Goal: Task Accomplishment & Management: Complete application form

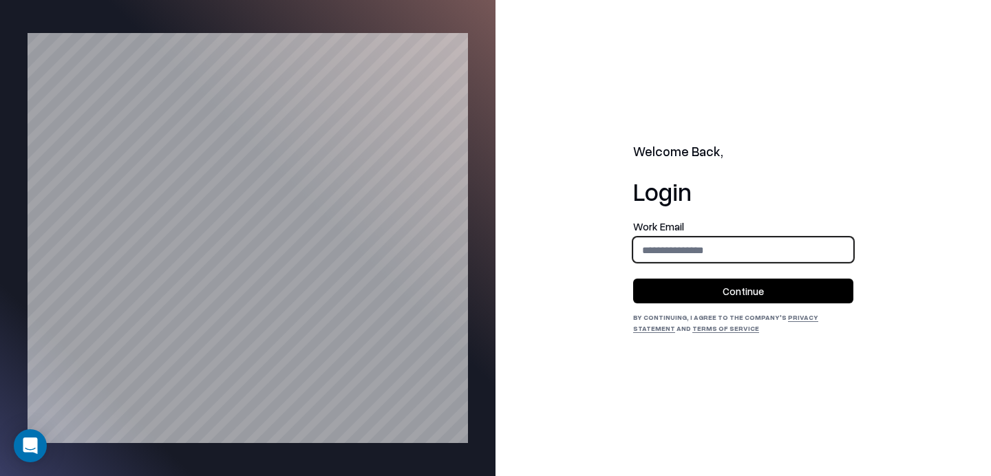
click at [756, 254] on input "email" at bounding box center [743, 250] width 219 height 25
type input "**********"
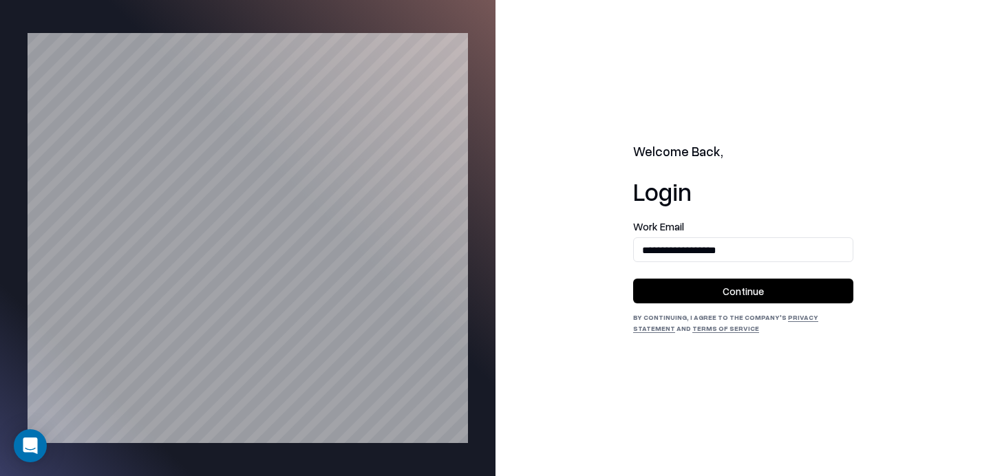
click at [752, 280] on button "Continue" at bounding box center [743, 291] width 220 height 25
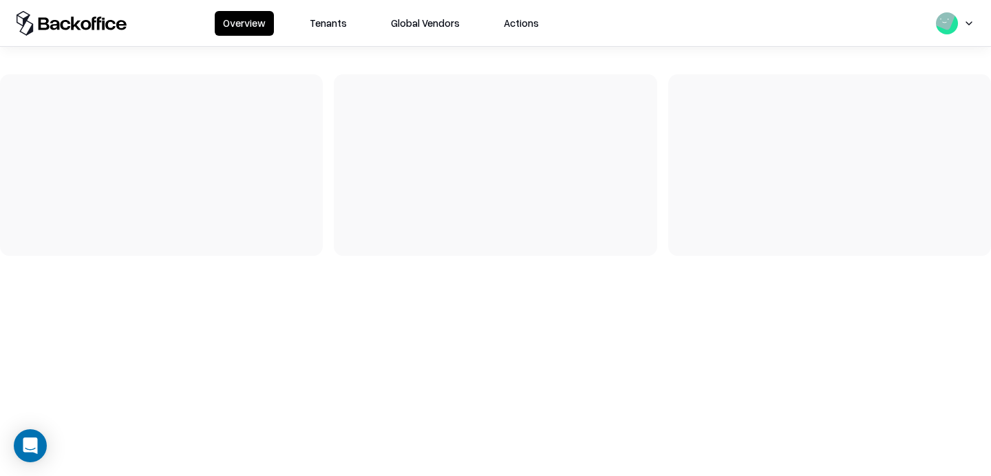
click at [315, 17] on button "Tenants" at bounding box center [329, 23] width 54 height 25
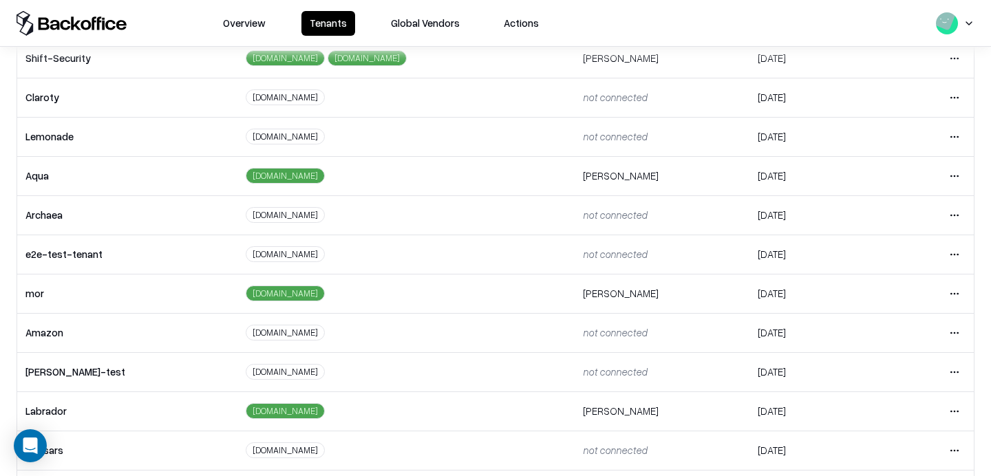
scroll to position [112, 0]
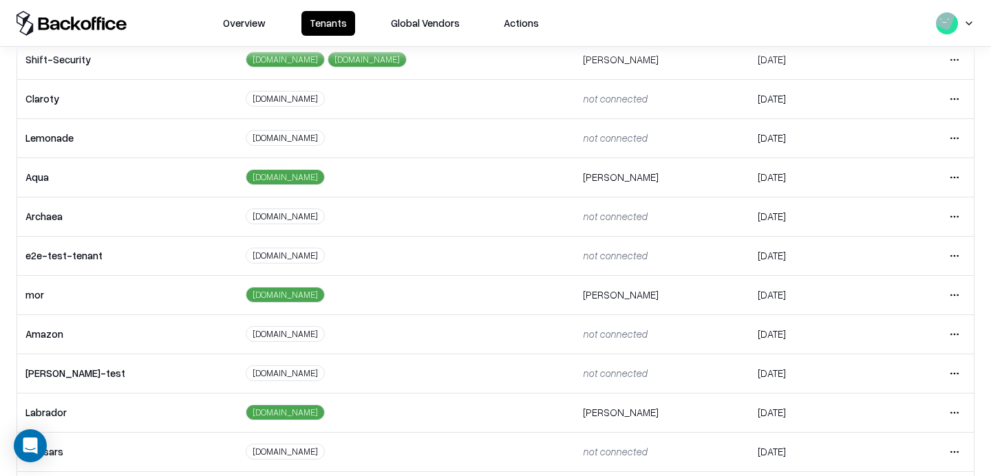
click at [960, 257] on html "Overview Tenants Global Vendors Actions Tenants Add Tenant Tenant name Domain A…" at bounding box center [495, 238] width 991 height 476
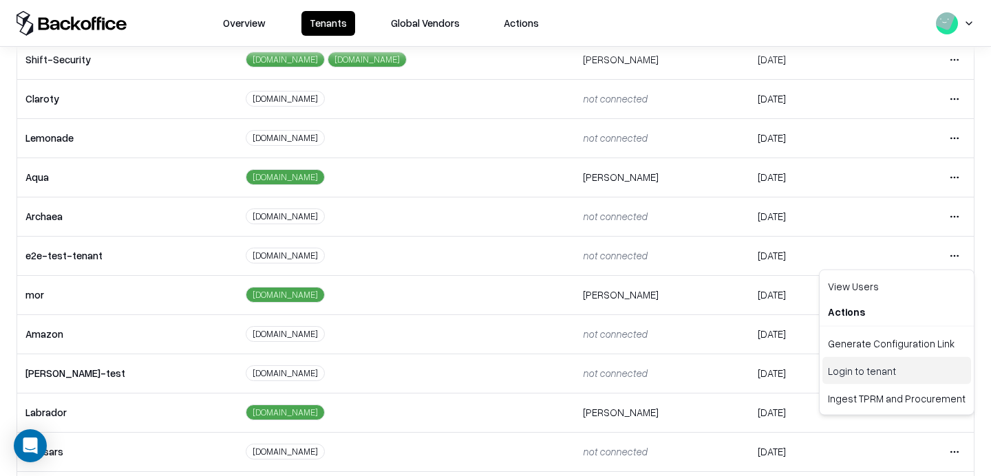
click at [836, 366] on div "Login to tenant" at bounding box center [897, 371] width 149 height 28
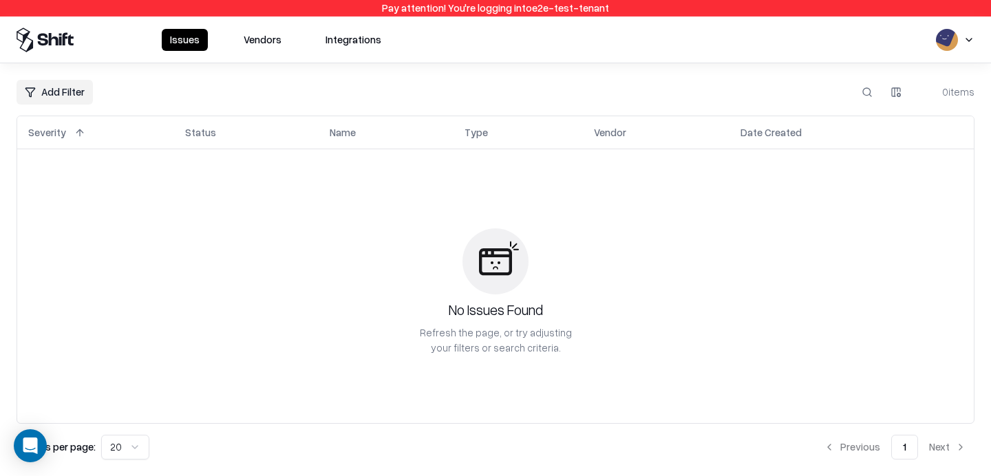
click at [255, 45] on button "Vendors" at bounding box center [262, 40] width 54 height 22
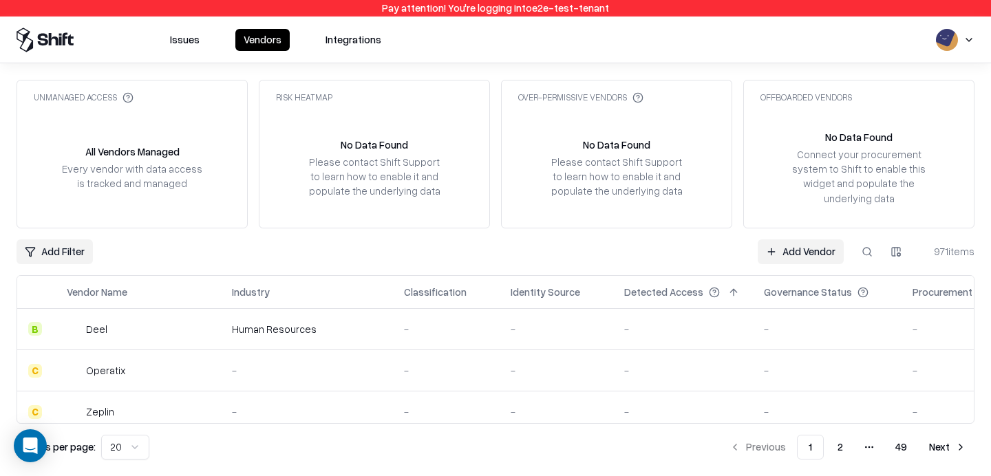
click at [862, 250] on button at bounding box center [867, 252] width 25 height 25
type input "***"
click at [599, 248] on link "Add Vendor" at bounding box center [599, 252] width 86 height 25
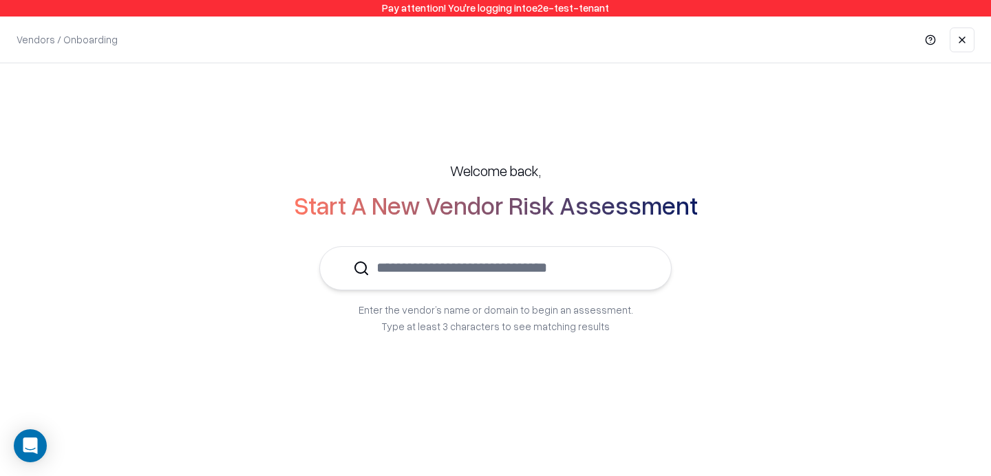
drag, startPoint x: 735, startPoint y: 240, endPoint x: 597, endPoint y: 242, distance: 138.4
click at [597, 242] on div "Welcome back, Start A New Vendor Risk Assessment Enter the vendor’s name or dom…" at bounding box center [496, 248] width 936 height 228
click at [583, 255] on input "text" at bounding box center [504, 268] width 268 height 42
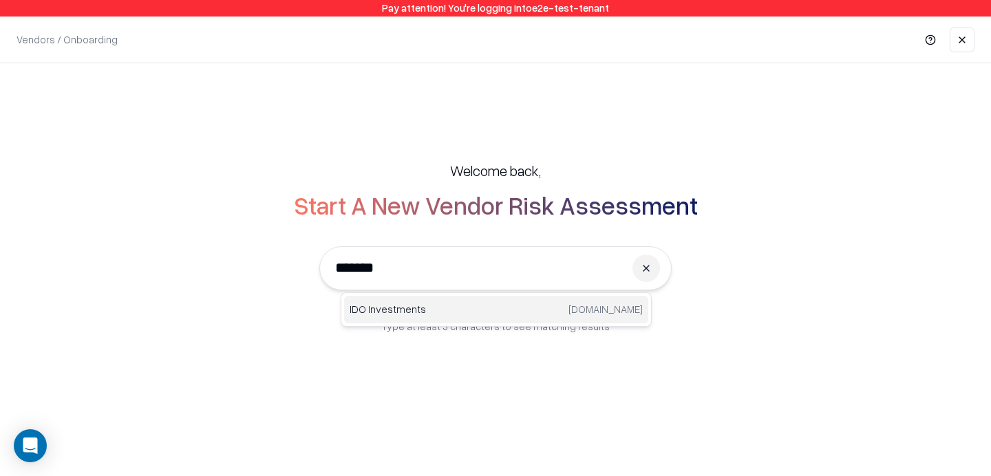
click at [429, 296] on div "IDO Investments ido.om" at bounding box center [496, 310] width 304 height 28
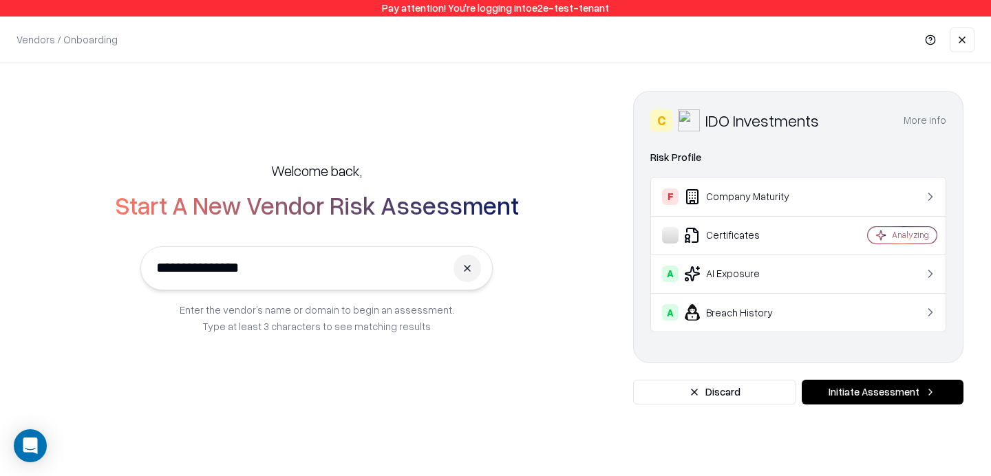
type input "**********"
click at [921, 110] on button "More info" at bounding box center [925, 120] width 43 height 25
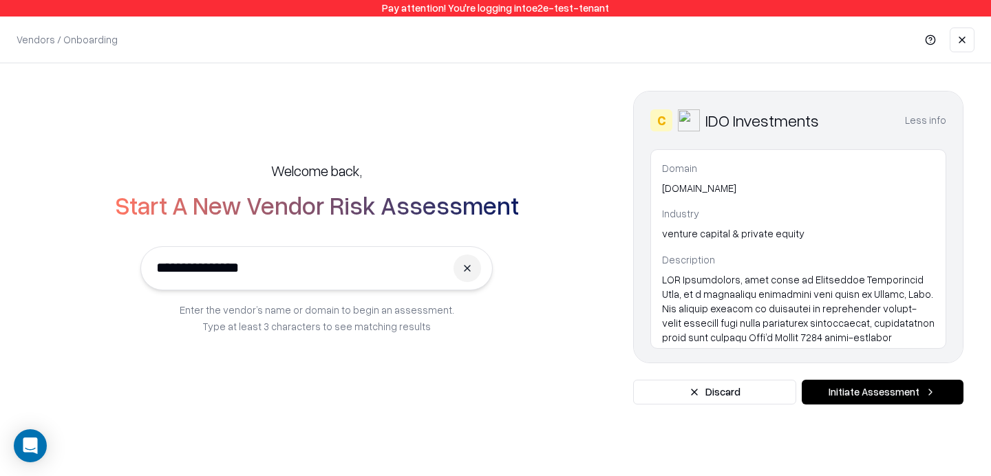
click at [921, 110] on button "Less info" at bounding box center [925, 120] width 41 height 25
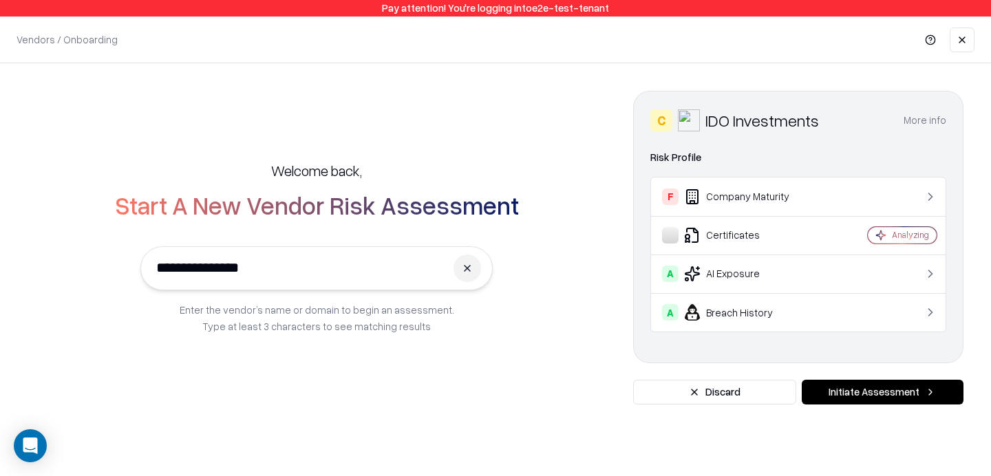
click at [835, 381] on button "Initiate Assessment" at bounding box center [883, 392] width 162 height 25
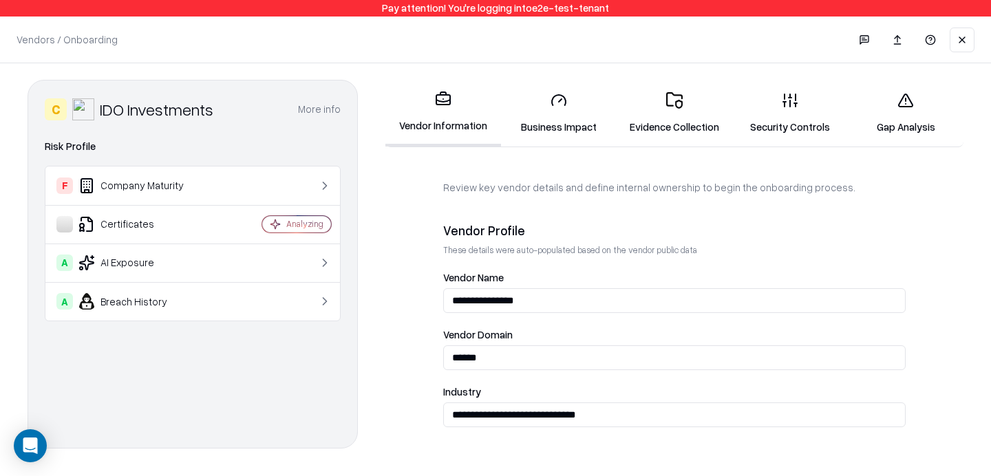
click at [323, 107] on button "More info" at bounding box center [319, 109] width 43 height 25
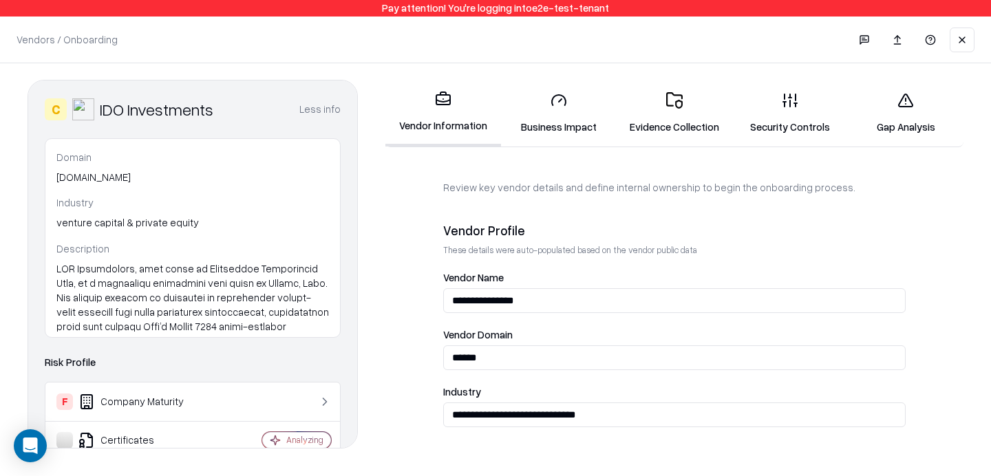
click at [323, 107] on button "Less info" at bounding box center [319, 109] width 41 height 25
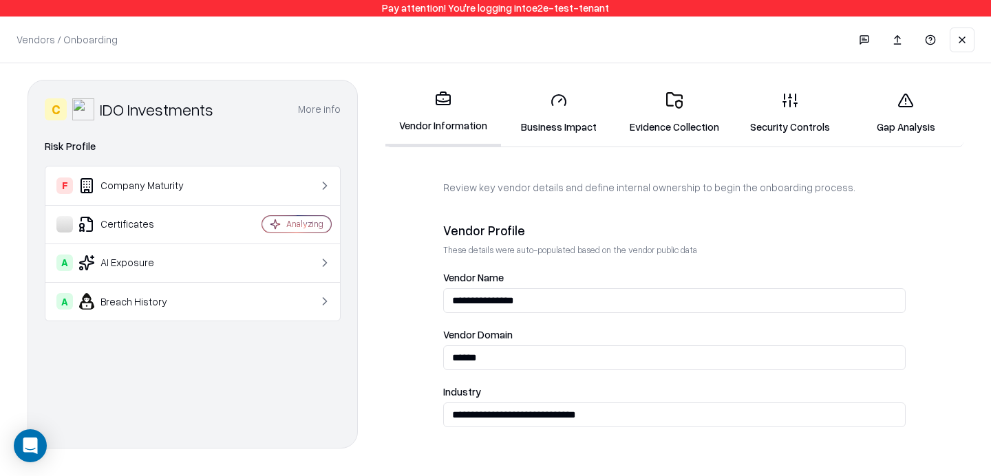
click at [323, 107] on button "More info" at bounding box center [319, 109] width 43 height 25
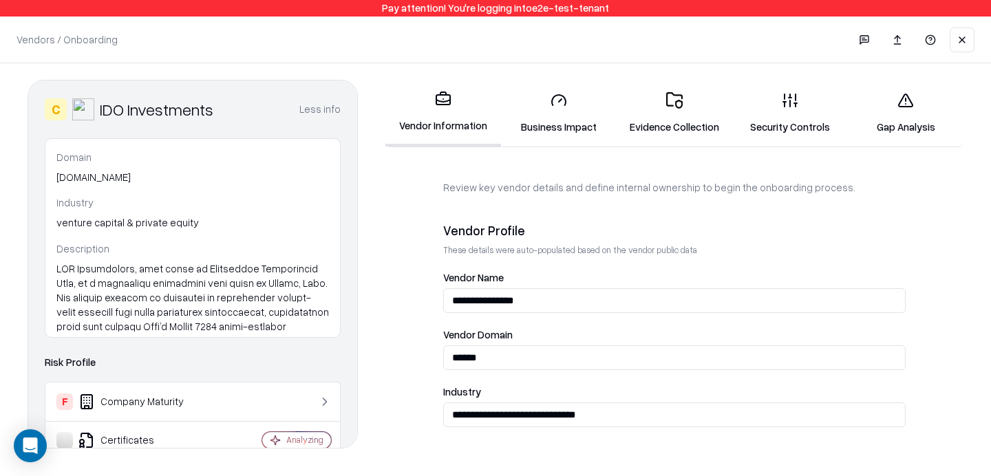
click at [323, 107] on button "Less info" at bounding box center [319, 109] width 41 height 25
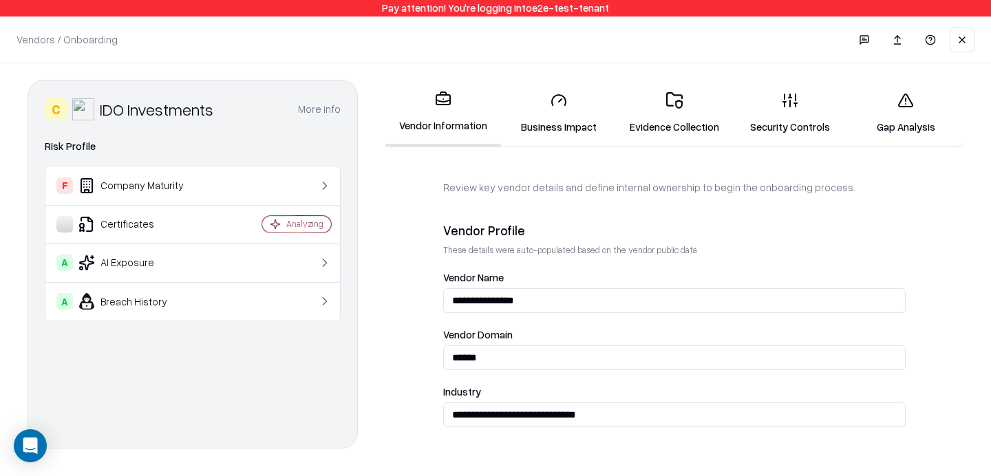
click at [182, 174] on td "F Company Maturity" at bounding box center [138, 186] width 187 height 39
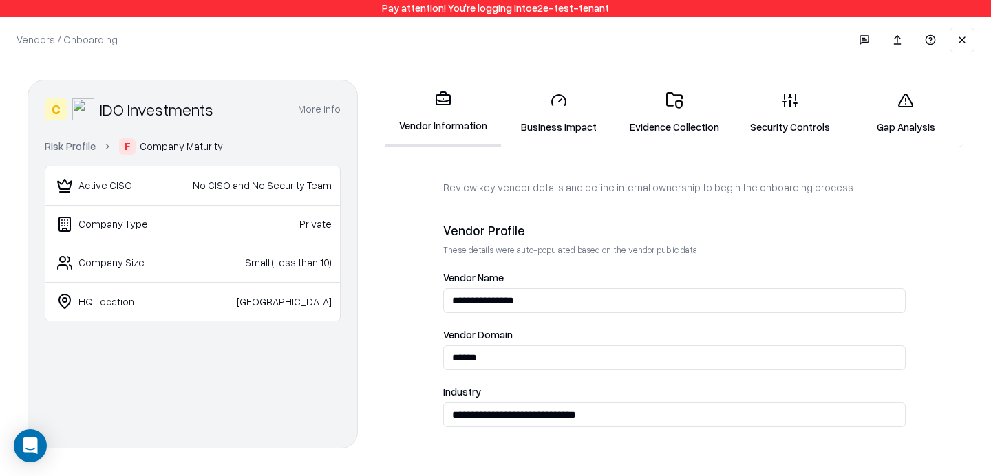
click at [156, 180] on div "Active CISO" at bounding box center [107, 186] width 103 height 17
click at [76, 144] on link "Risk Profile" at bounding box center [70, 146] width 51 height 14
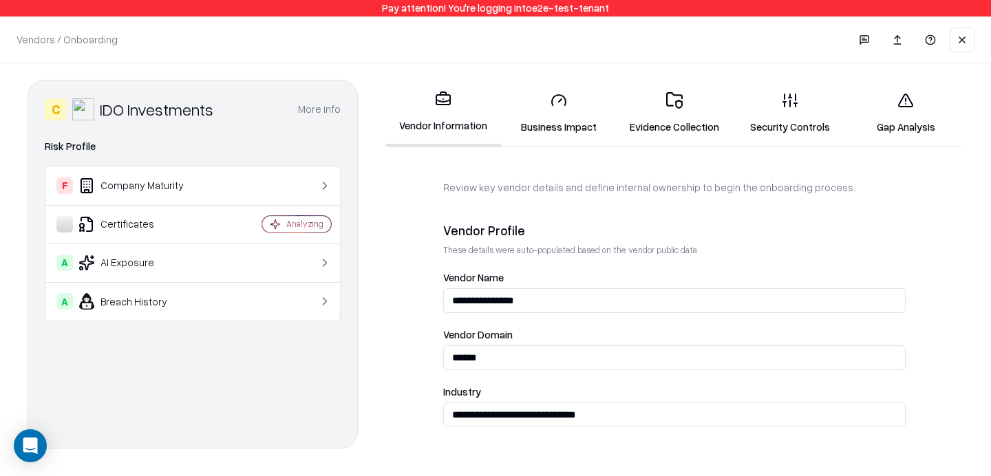
click at [143, 222] on div "Certificates" at bounding box center [138, 224] width 165 height 17
click at [146, 260] on div "A AI Exposure" at bounding box center [138, 263] width 165 height 17
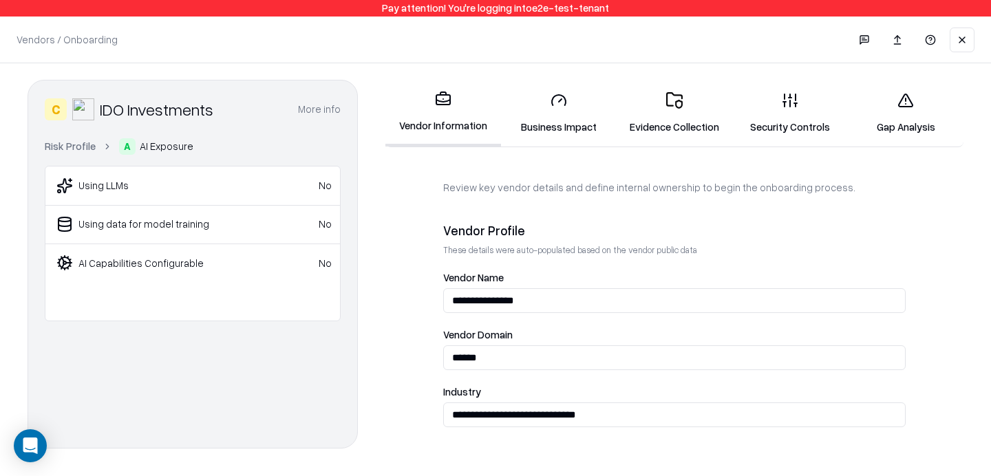
click at [78, 147] on link "Risk Profile" at bounding box center [70, 146] width 51 height 14
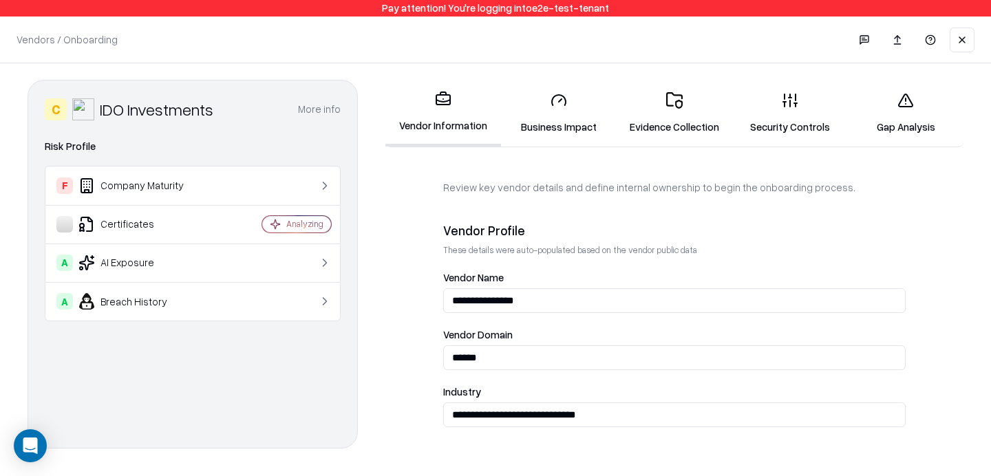
click at [145, 299] on div "A Breach History" at bounding box center [138, 301] width 165 height 17
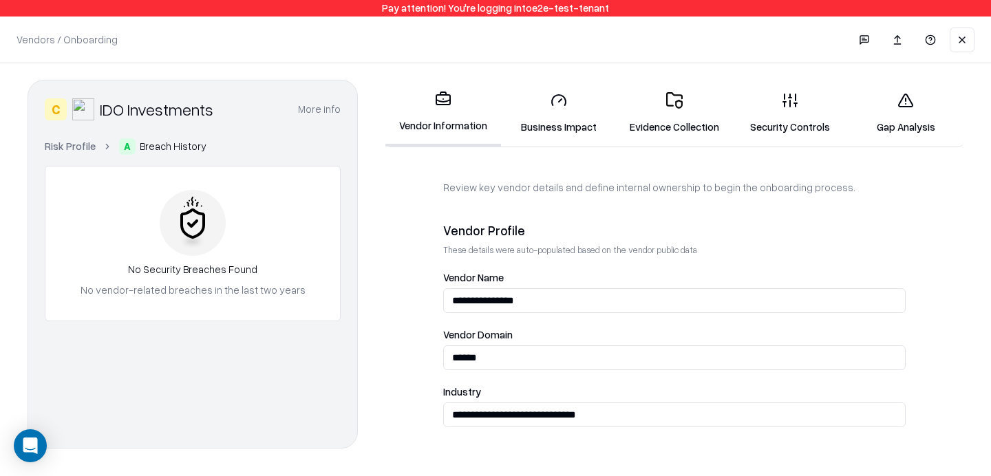
click at [64, 155] on div "Risk Profile A Breach History No Security Breaches Found No vendor-related brea…" at bounding box center [193, 229] width 296 height 183
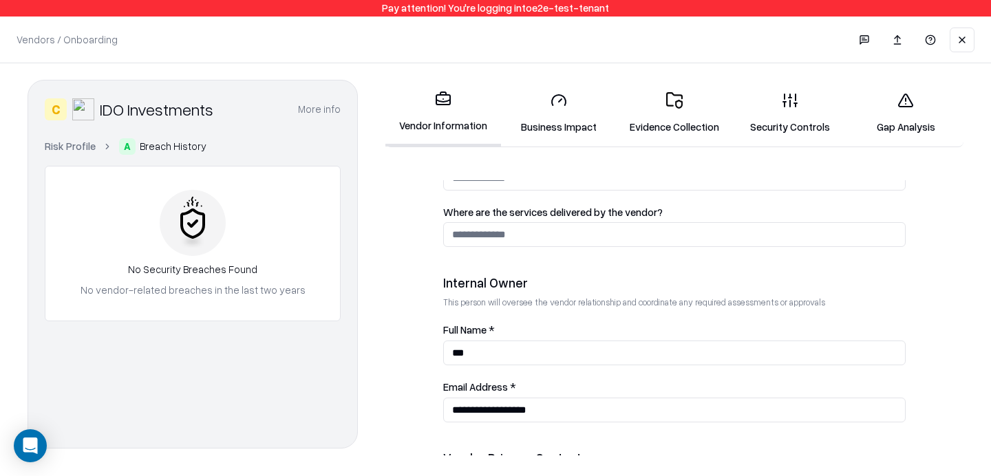
scroll to position [810, 0]
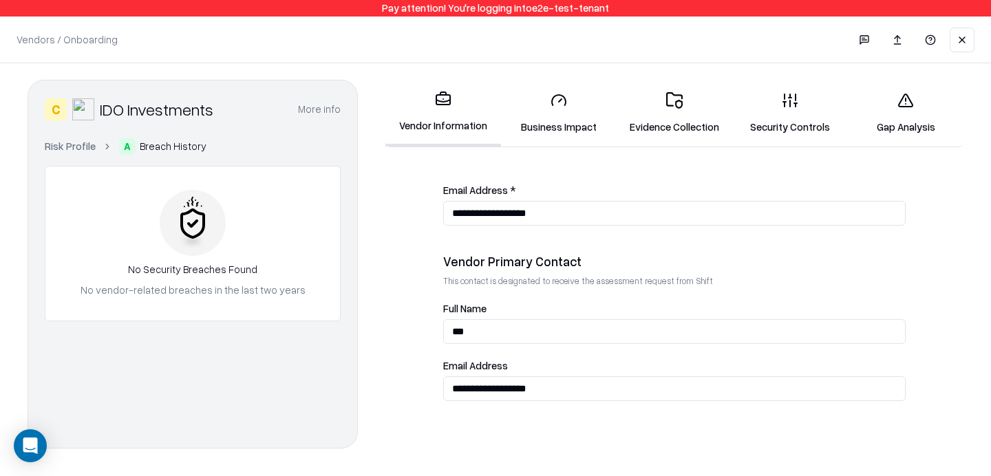
click at [550, 122] on link "Business Impact" at bounding box center [559, 113] width 116 height 64
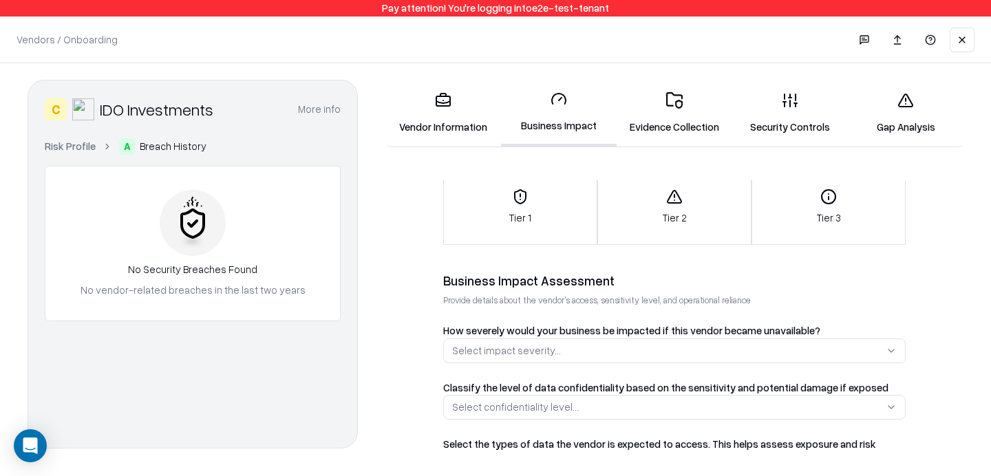
click at [531, 224] on div "Tier 1" at bounding box center [520, 207] width 153 height 36
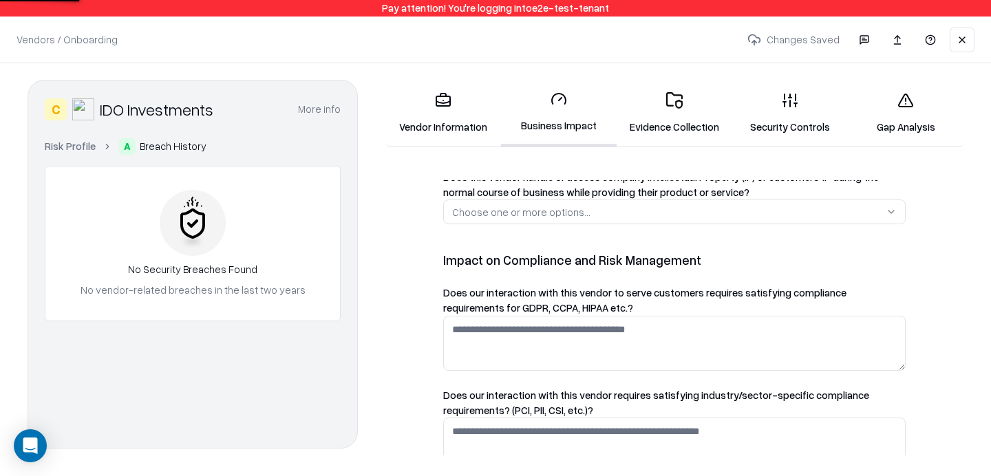
scroll to position [1325, 0]
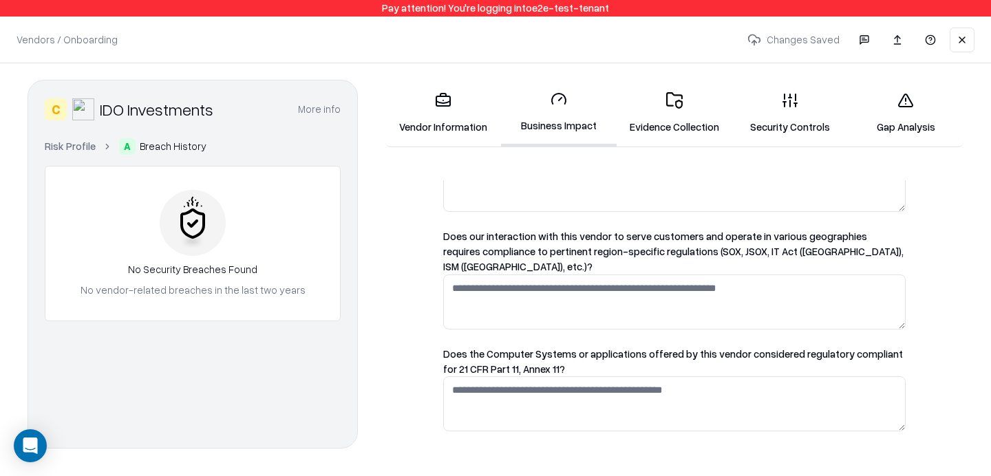
click at [651, 142] on link "Evidence Collection" at bounding box center [675, 113] width 116 height 64
click at [698, 104] on link "Evidence Collection" at bounding box center [675, 113] width 116 height 64
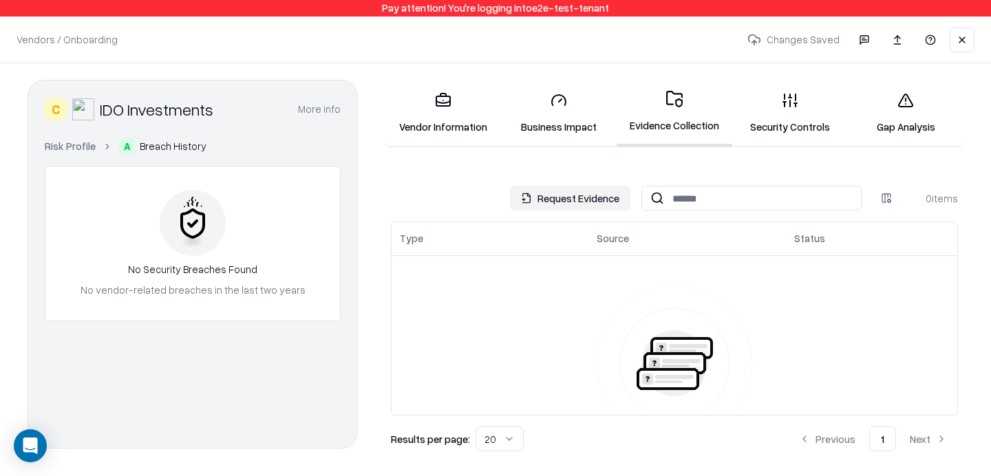
click at [803, 100] on link "Security Controls" at bounding box center [790, 113] width 116 height 64
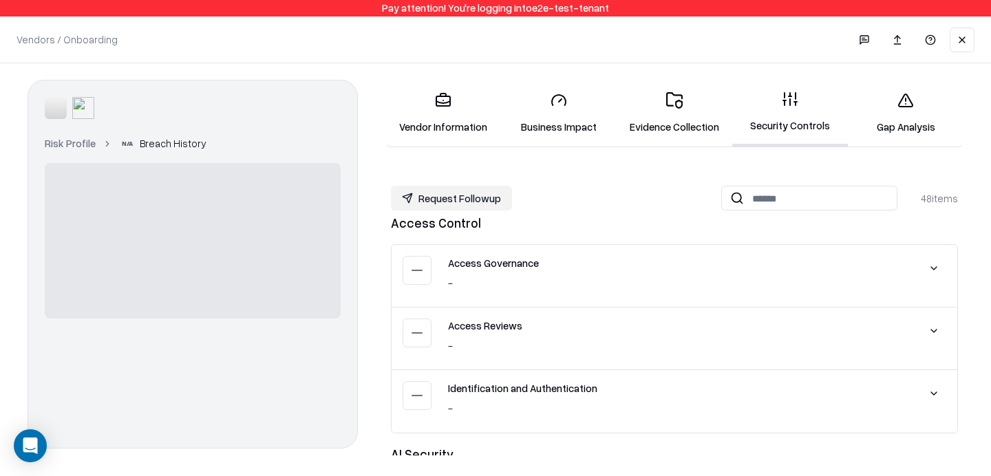
scroll to position [416, 0]
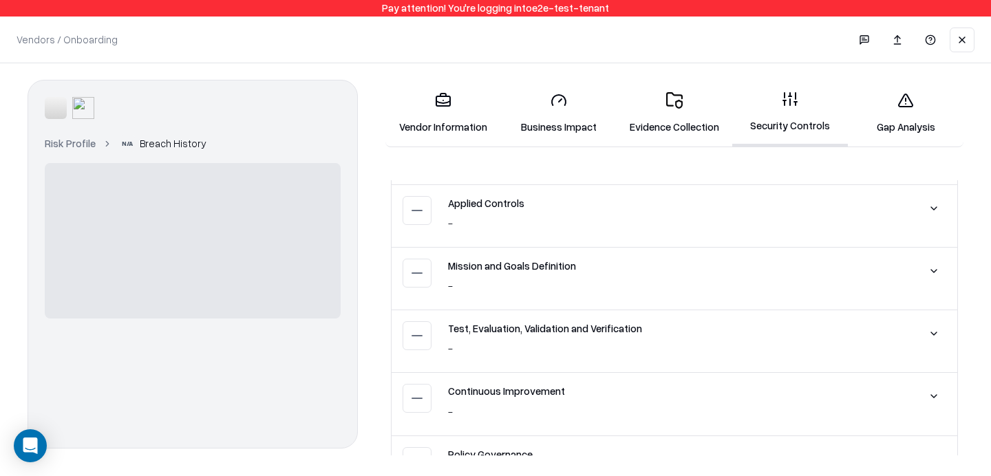
click at [916, 131] on link "Gap Analysis" at bounding box center [906, 113] width 116 height 64
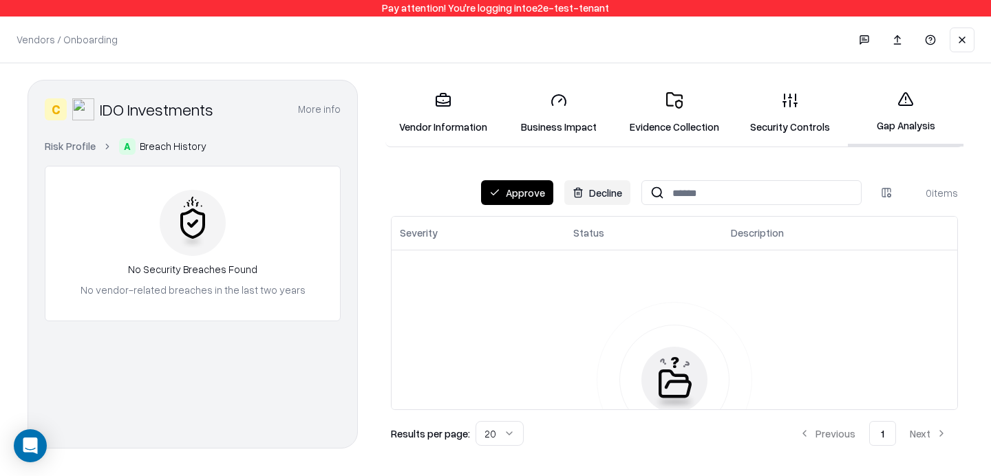
click at [660, 118] on link "Evidence Collection" at bounding box center [675, 113] width 116 height 64
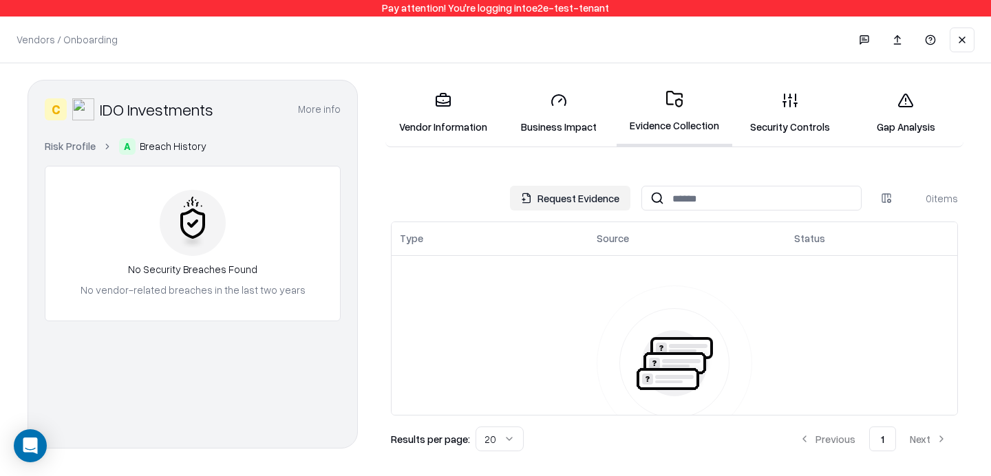
click at [593, 196] on button "Request Evidence" at bounding box center [570, 198] width 120 height 25
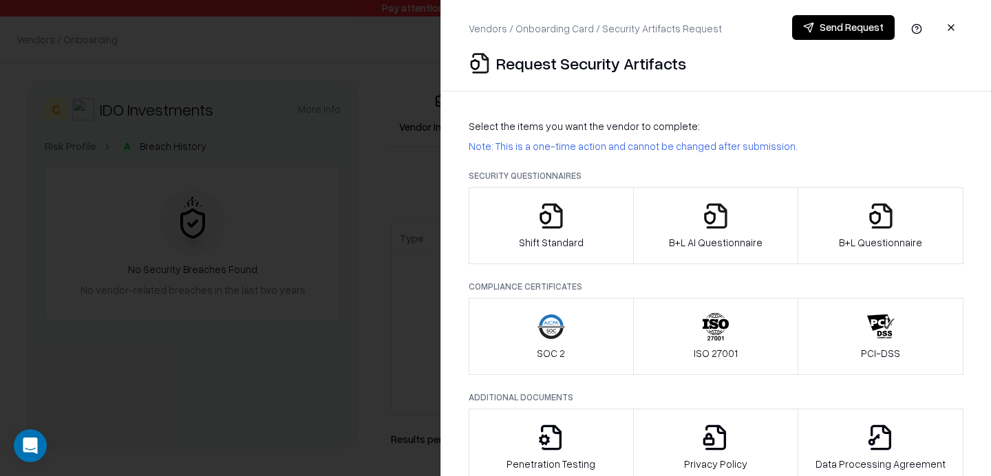
click at [876, 194] on button "B+L Questionnaire" at bounding box center [881, 225] width 166 height 77
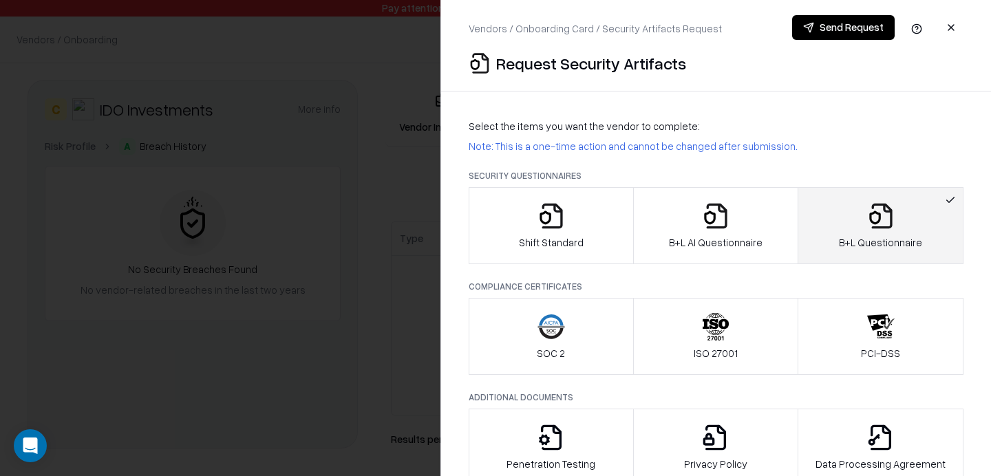
click at [845, 34] on button "Send Request" at bounding box center [843, 27] width 103 height 25
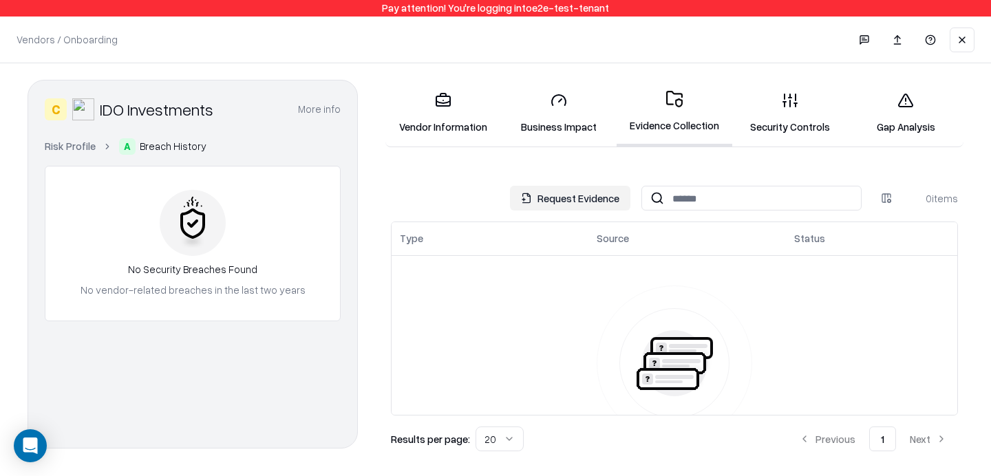
click at [450, 145] on link "Vendor Information" at bounding box center [444, 113] width 116 height 64
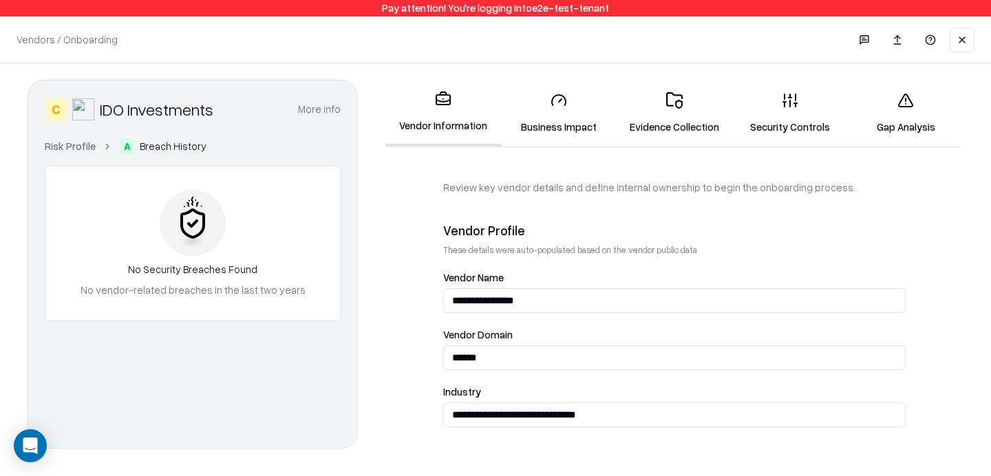
click at [667, 121] on link "Evidence Collection" at bounding box center [675, 113] width 116 height 64
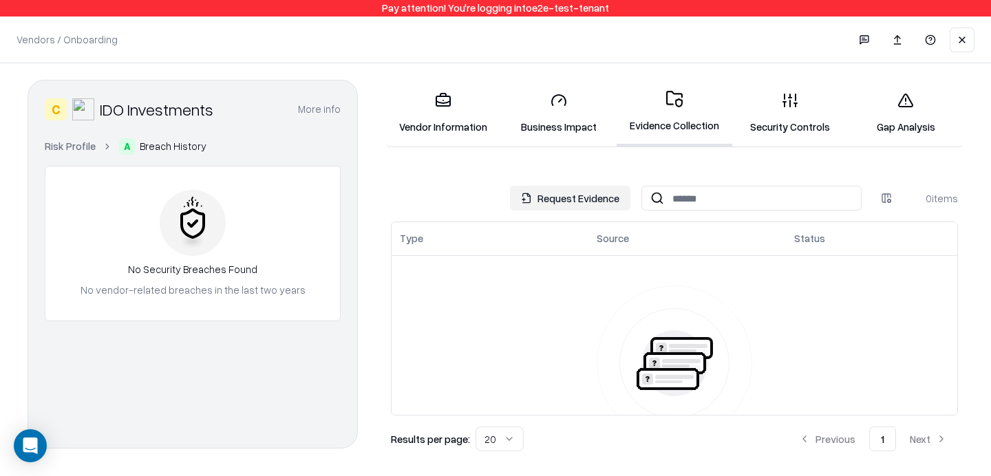
click at [579, 201] on button "Request Evidence" at bounding box center [570, 198] width 120 height 25
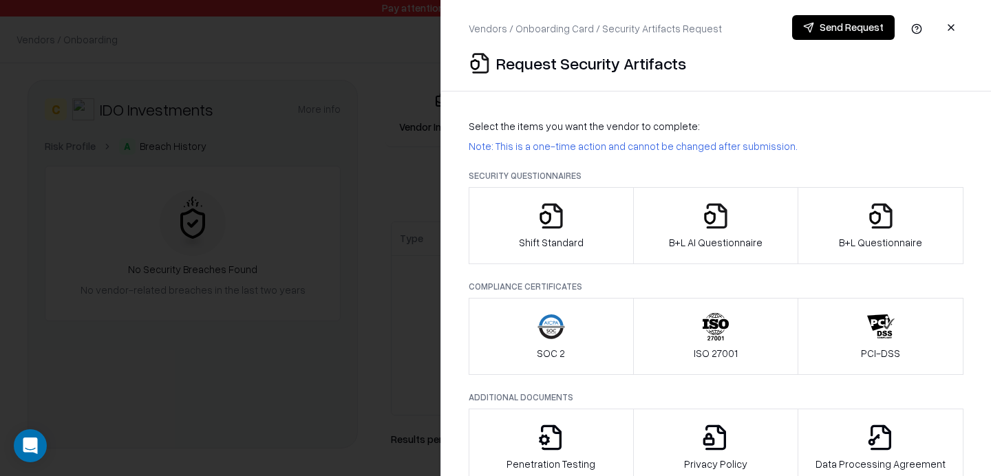
click at [865, 220] on div "B+L Questionnaire" at bounding box center [880, 226] width 83 height 48
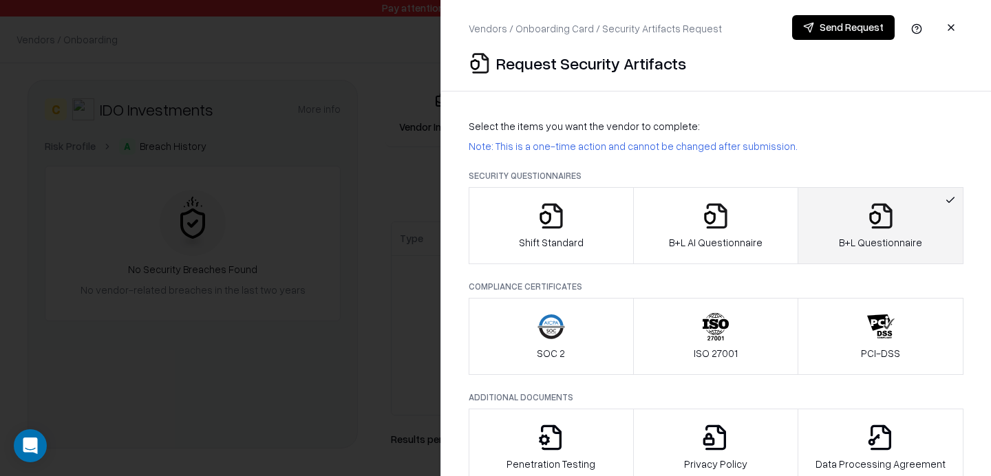
click at [847, 25] on button "Send Request" at bounding box center [843, 27] width 103 height 25
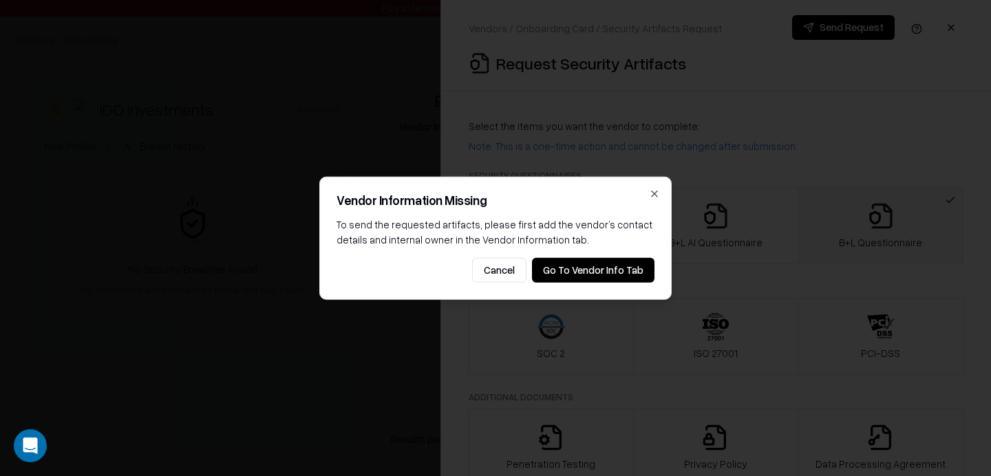
click at [604, 268] on button "Go To Vendor Info Tab" at bounding box center [593, 269] width 123 height 25
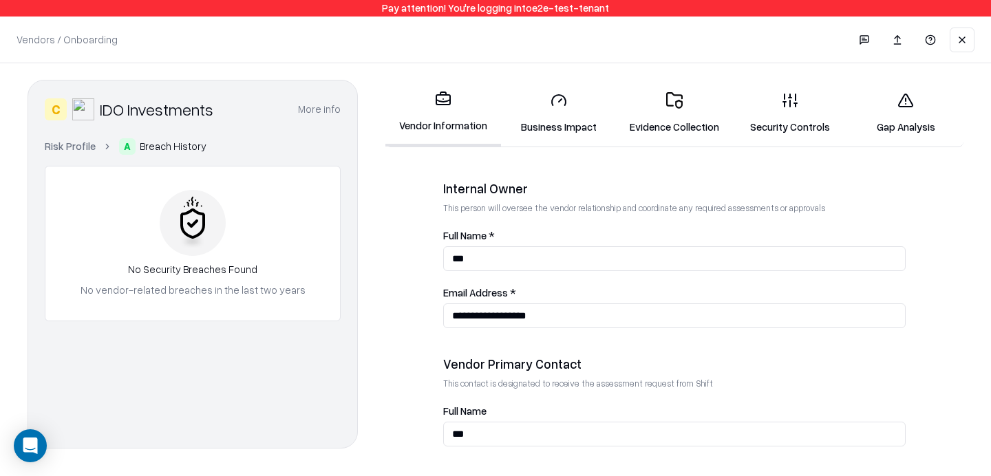
scroll to position [810, 0]
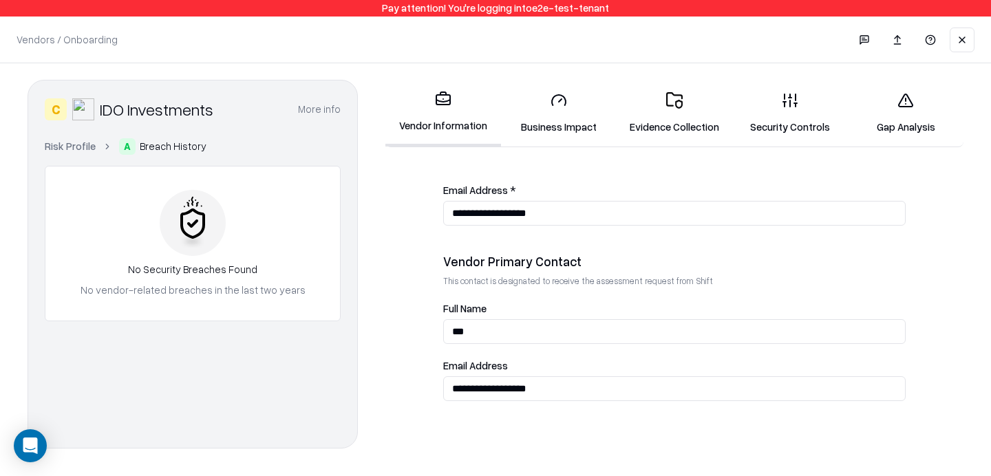
click at [505, 388] on input "**********" at bounding box center [674, 389] width 463 height 25
type input "**********"
click at [675, 120] on link "Evidence Collection" at bounding box center [675, 113] width 116 height 64
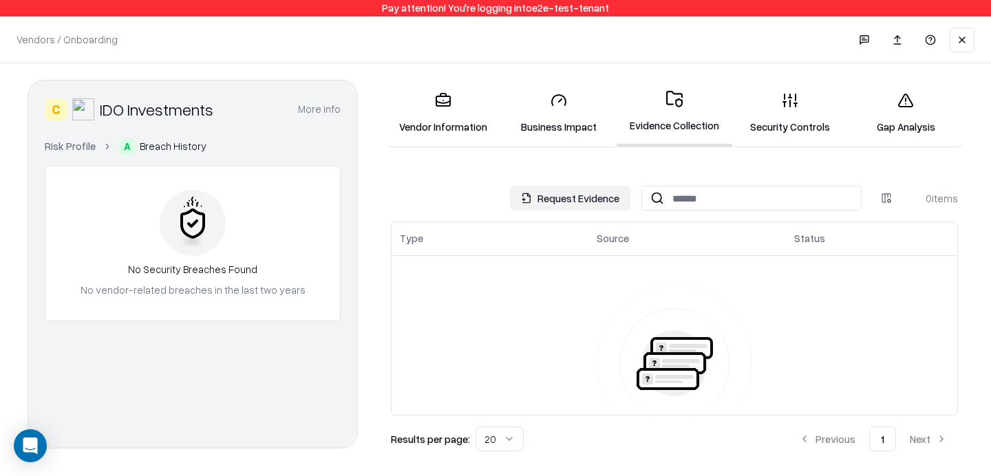
click at [531, 202] on button "Request Evidence" at bounding box center [570, 198] width 120 height 25
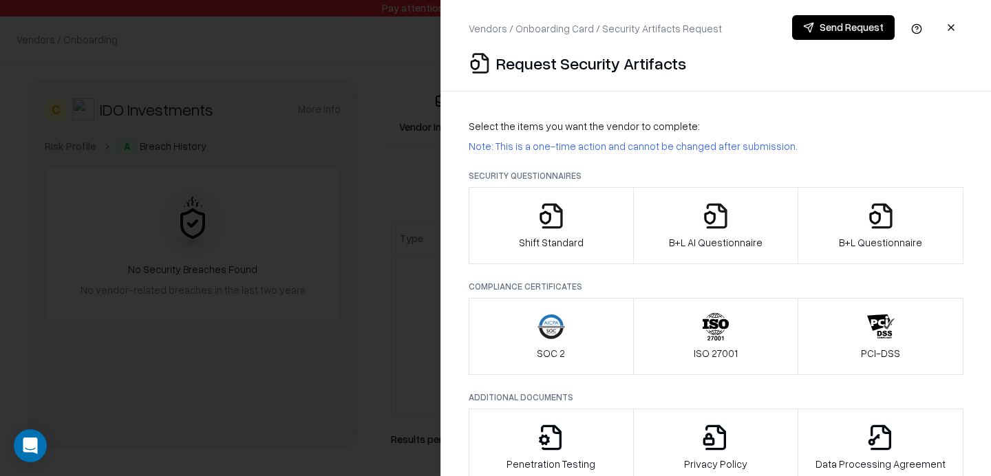
click at [866, 190] on button "B+L Questionnaire" at bounding box center [881, 225] width 166 height 77
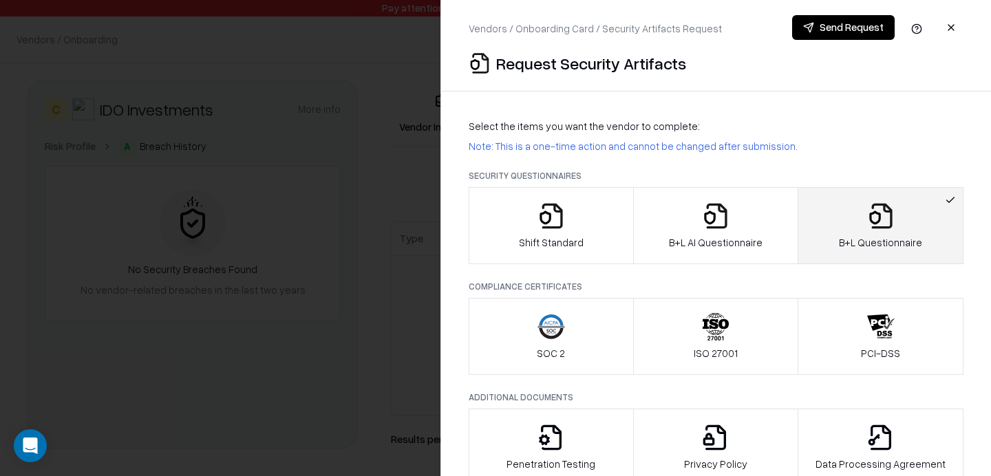
click at [837, 25] on button "Send Request" at bounding box center [843, 27] width 103 height 25
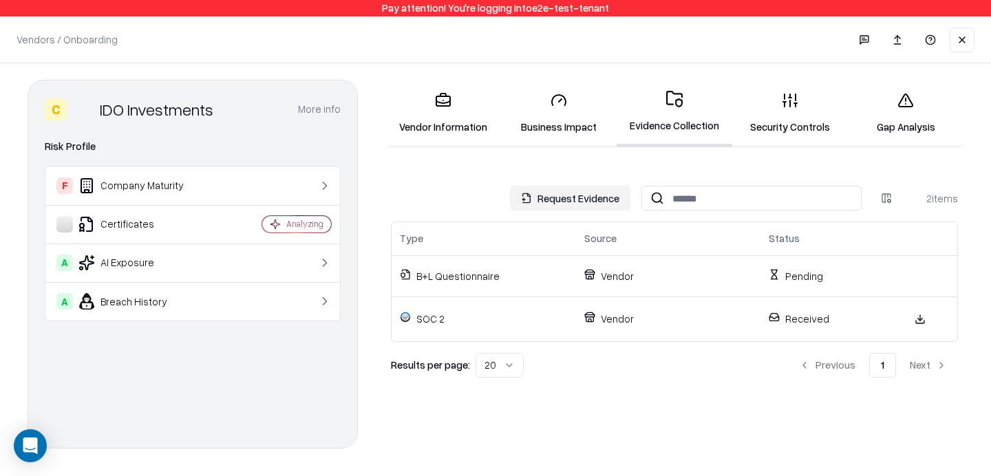
click at [807, 99] on link "Security Controls" at bounding box center [790, 113] width 116 height 64
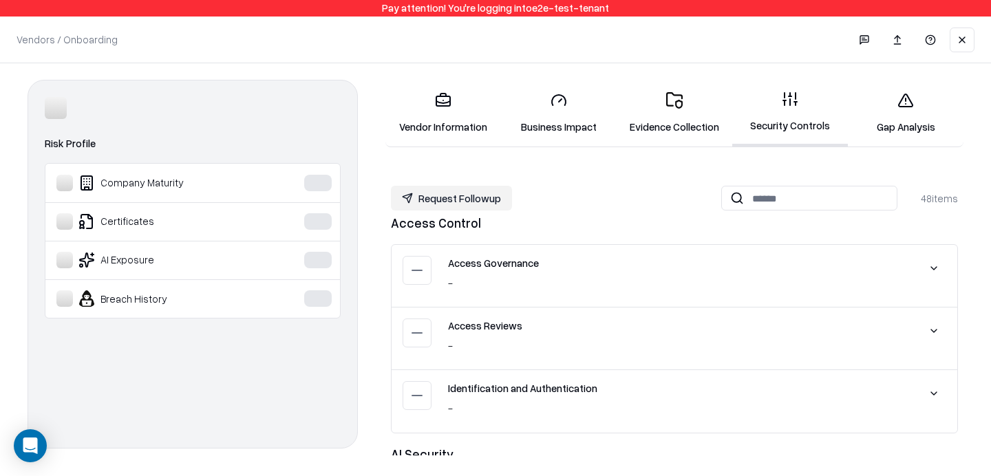
click at [884, 104] on link "Gap Analysis" at bounding box center [906, 113] width 116 height 64
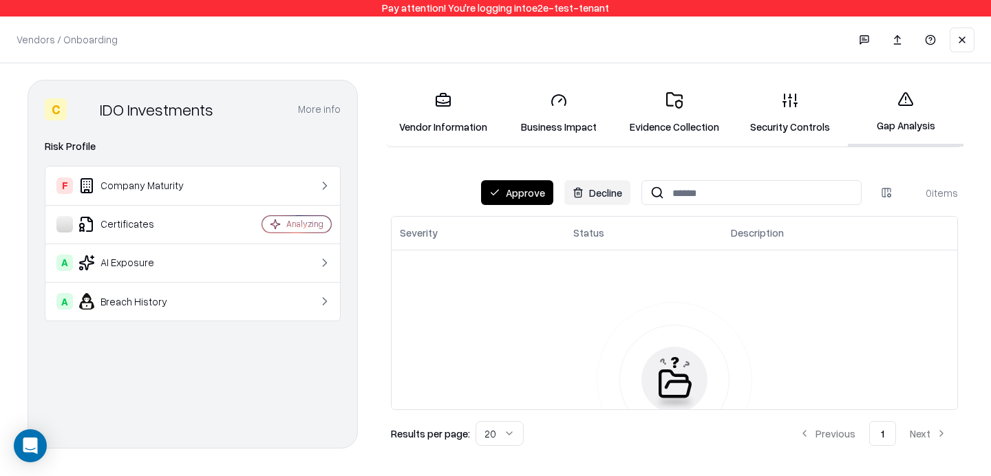
click at [678, 119] on link "Evidence Collection" at bounding box center [675, 113] width 116 height 64
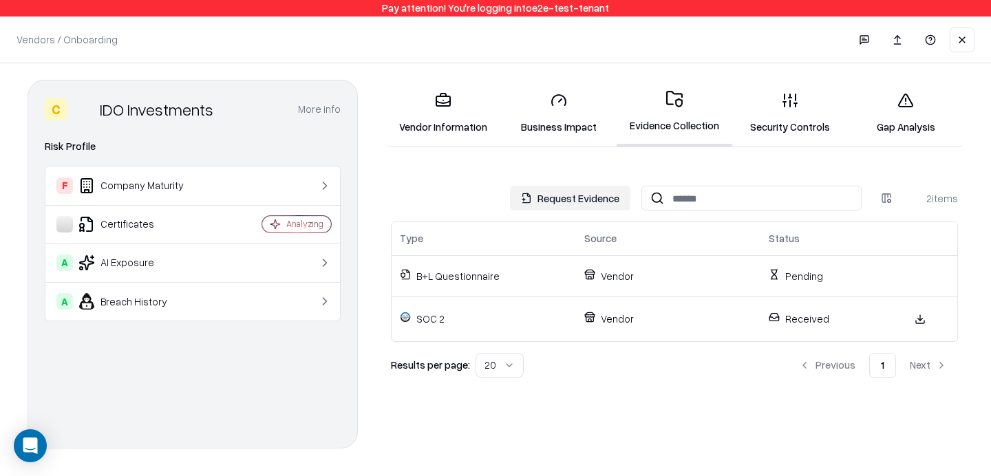
click at [575, 124] on link "Business Impact" at bounding box center [559, 113] width 116 height 64
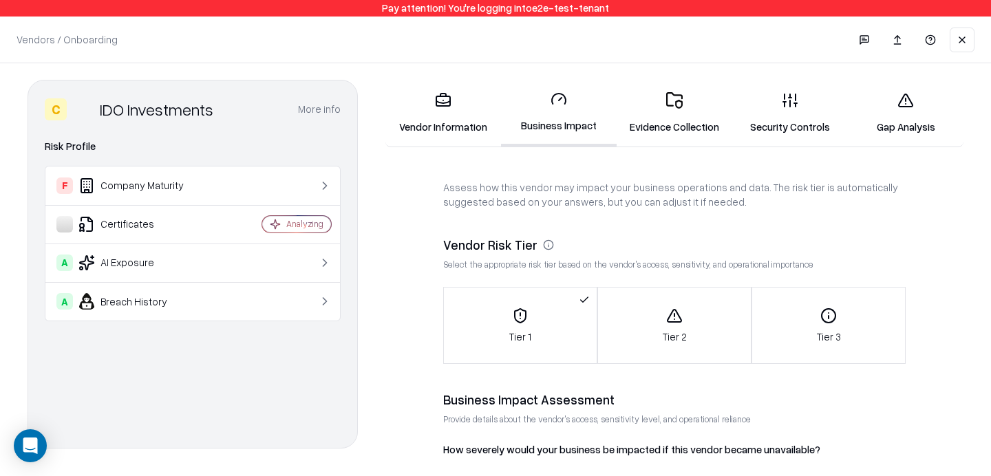
click at [448, 108] on icon at bounding box center [443, 100] width 17 height 17
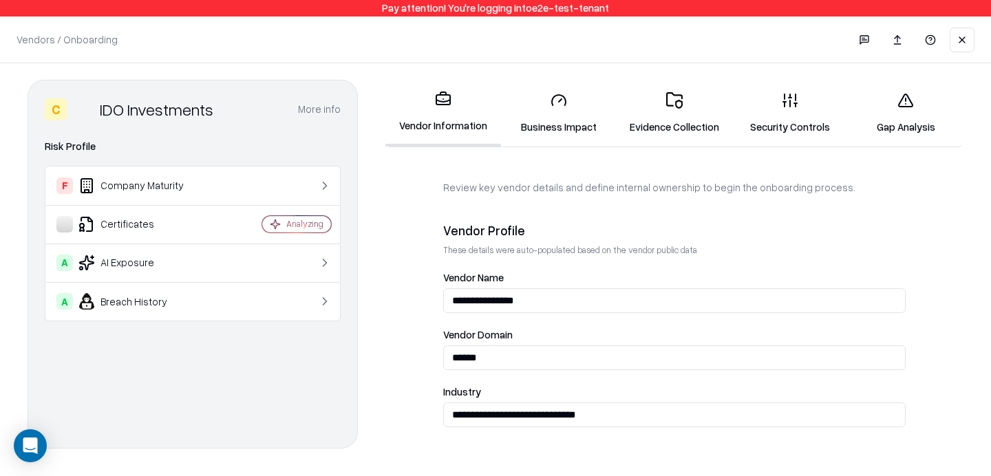
click at [794, 113] on link "Security Controls" at bounding box center [790, 113] width 116 height 64
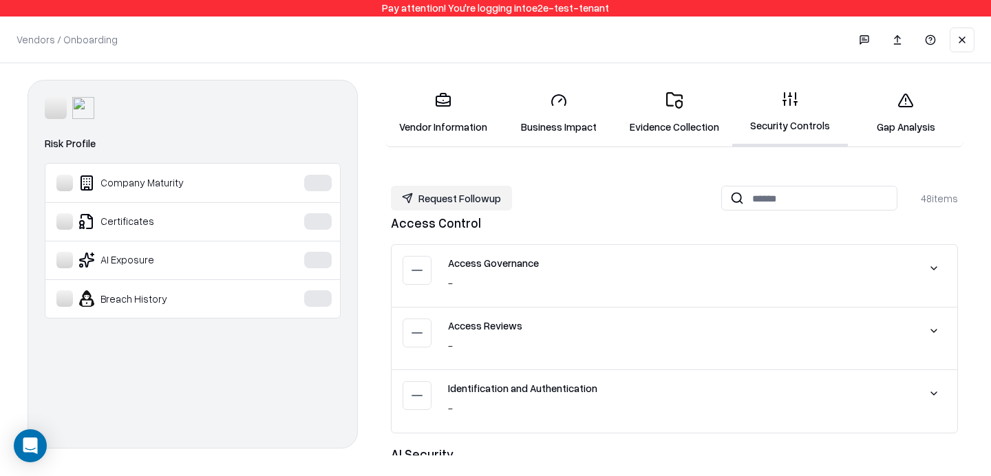
click at [916, 94] on link "Gap Analysis" at bounding box center [906, 113] width 116 height 64
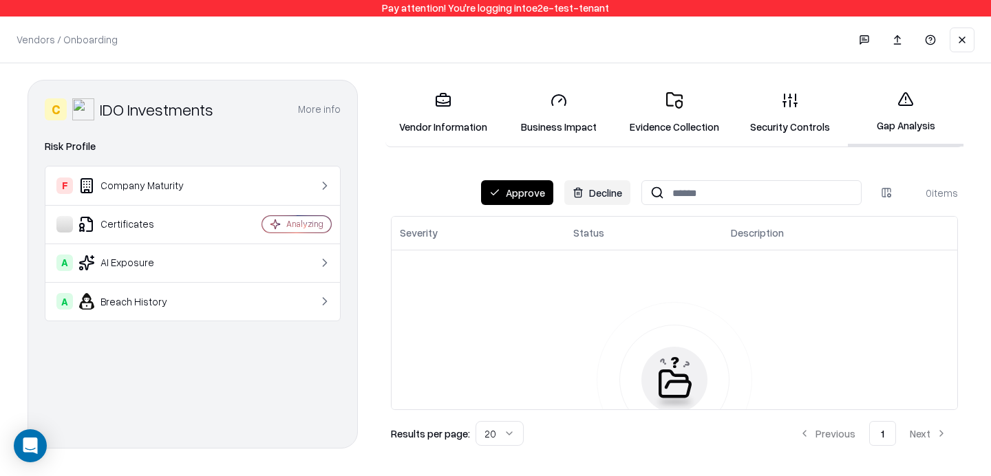
click at [682, 112] on link "Evidence Collection" at bounding box center [675, 113] width 116 height 64
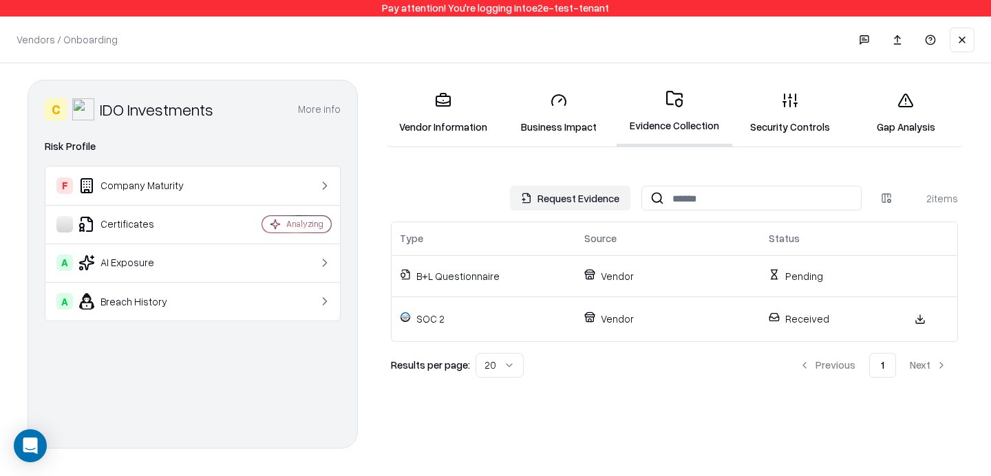
click at [0, 0] on icon "IDO Investments" at bounding box center [0, 0] width 0 height 0
click at [919, 315] on link at bounding box center [921, 320] width 28 height 28
click at [791, 120] on link "Security Controls" at bounding box center [790, 113] width 116 height 64
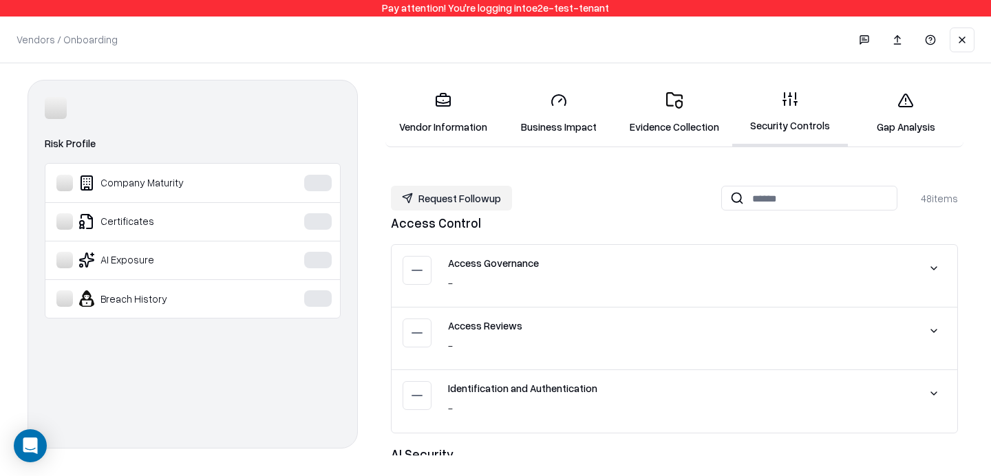
click at [898, 131] on link "Gap Analysis" at bounding box center [906, 113] width 116 height 64
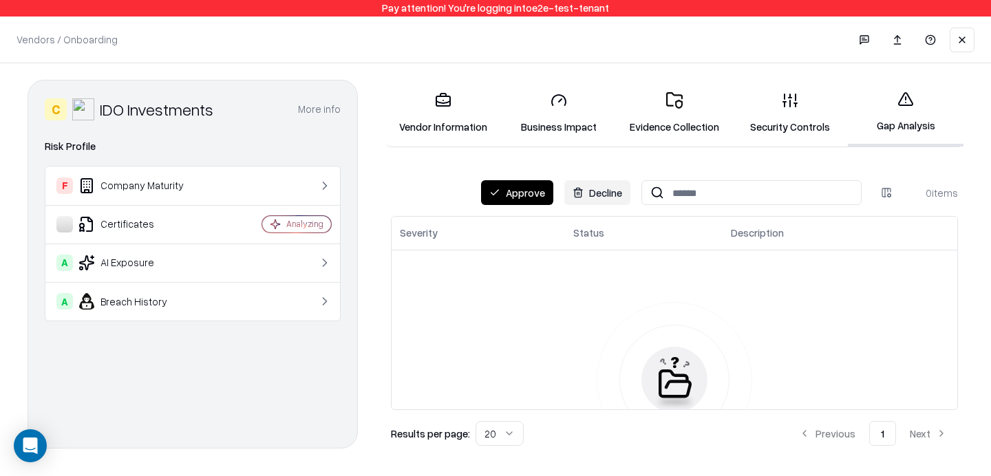
click at [724, 102] on link "Evidence Collection" at bounding box center [675, 113] width 116 height 64
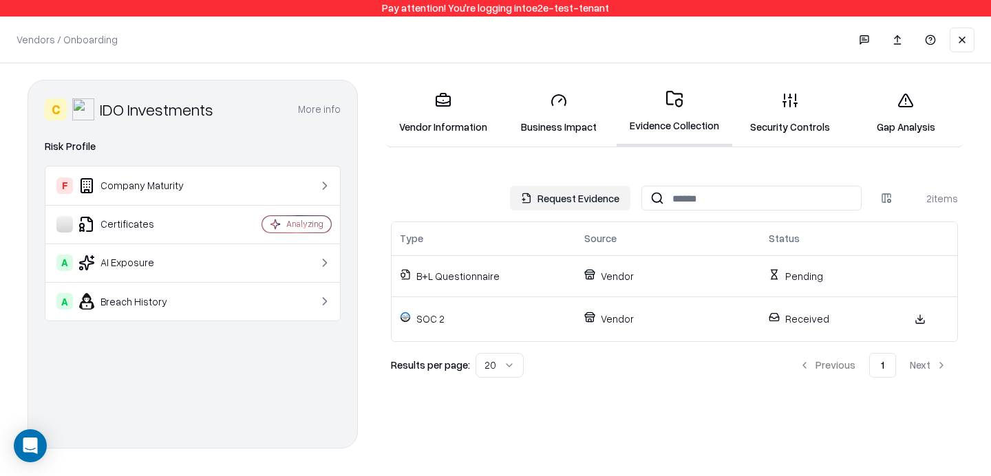
click at [531, 112] on link "Business Impact" at bounding box center [559, 113] width 116 height 64
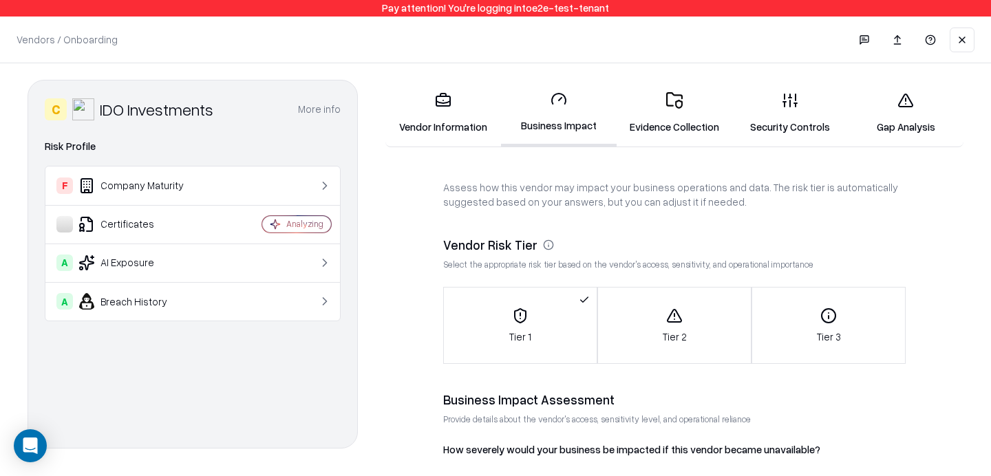
click at [458, 108] on link "Vendor Information" at bounding box center [444, 113] width 116 height 64
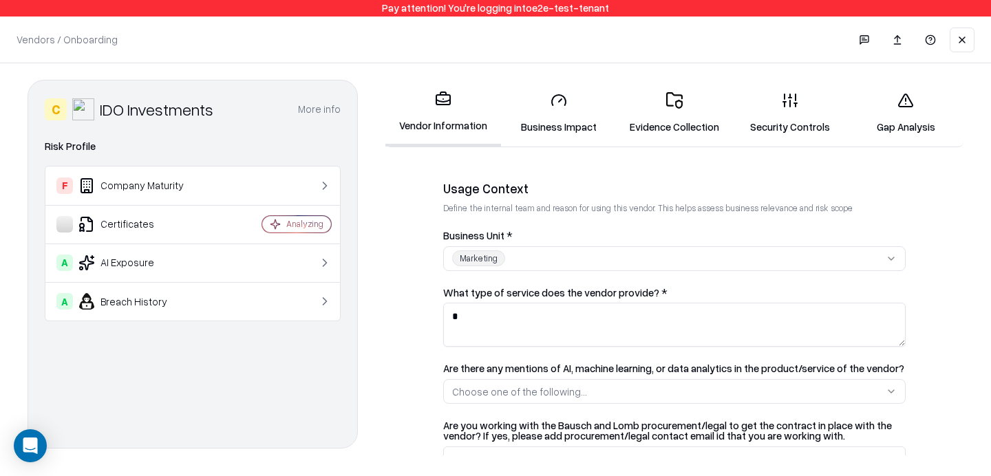
scroll to position [592, 0]
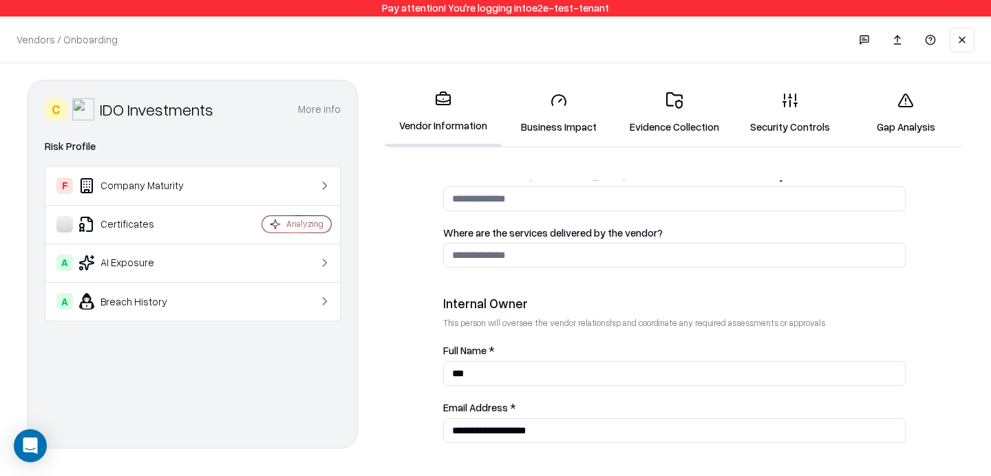
click at [783, 125] on link "Security Controls" at bounding box center [790, 113] width 116 height 64
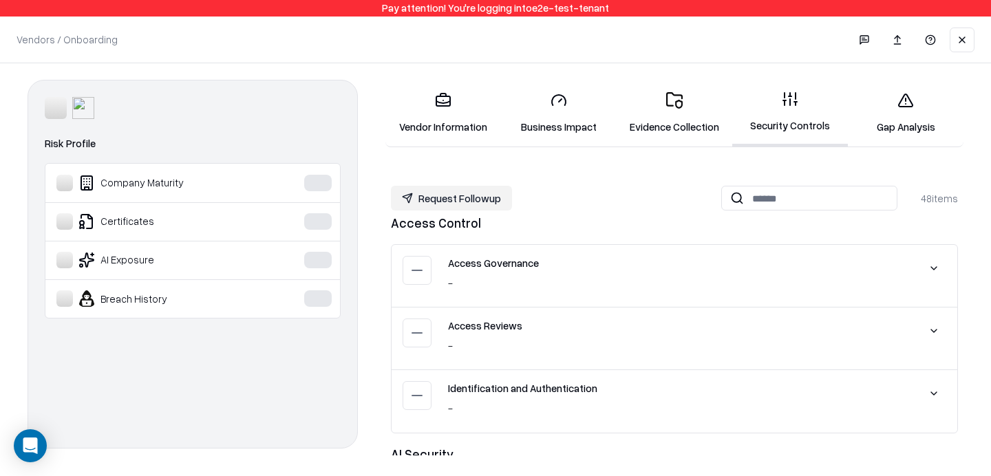
click at [688, 114] on link "Evidence Collection" at bounding box center [675, 113] width 116 height 64
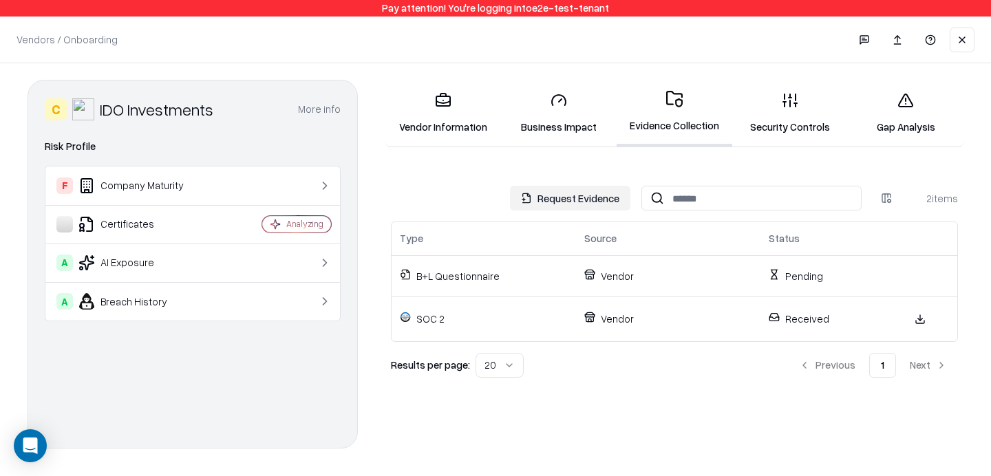
click at [529, 112] on link "Business Impact" at bounding box center [559, 113] width 116 height 64
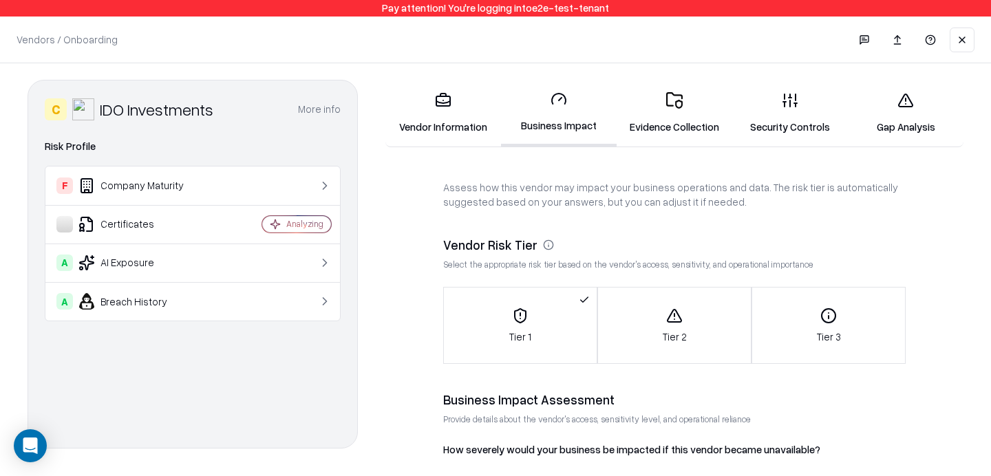
click at [482, 111] on link "Vendor Information" at bounding box center [444, 113] width 116 height 64
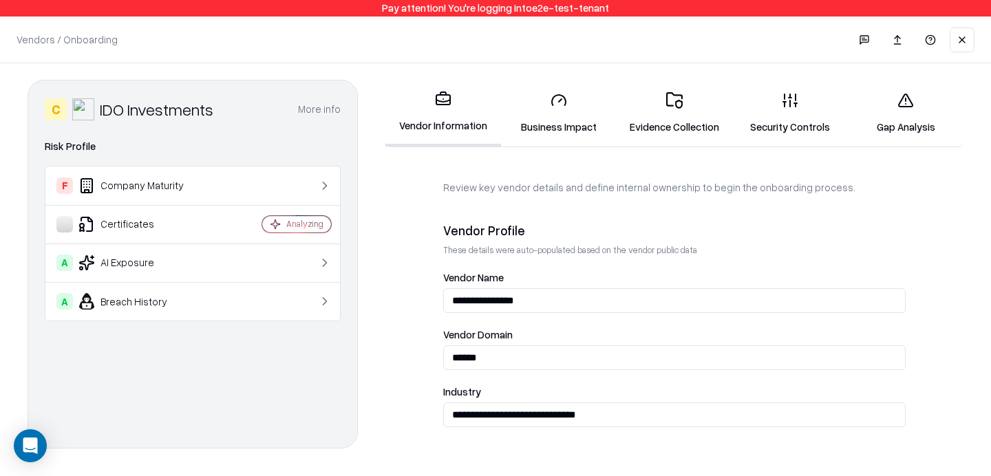
click at [548, 115] on link "Business Impact" at bounding box center [559, 113] width 116 height 64
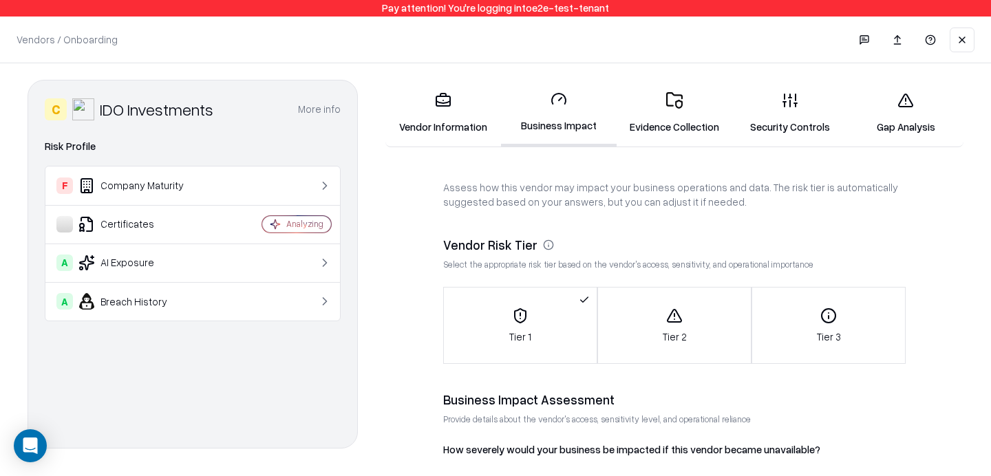
click at [675, 135] on link "Evidence Collection" at bounding box center [675, 113] width 116 height 64
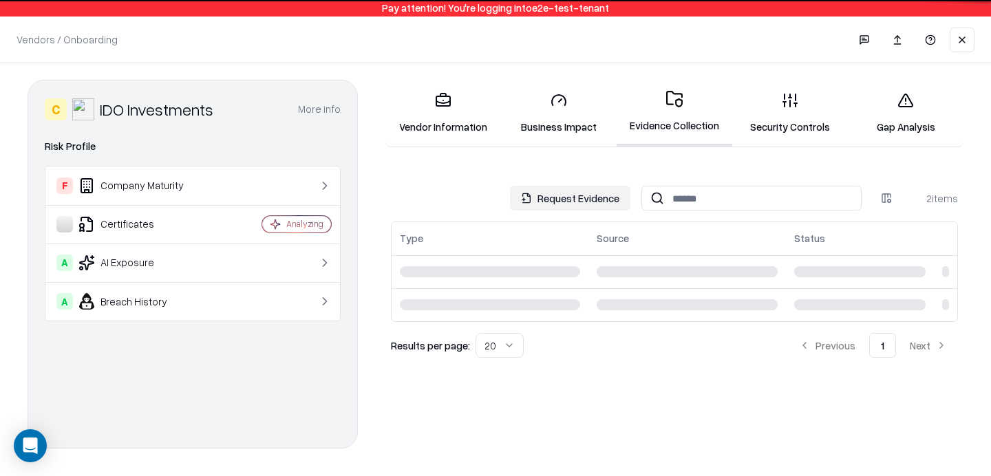
click at [785, 121] on link "Security Controls" at bounding box center [790, 113] width 116 height 64
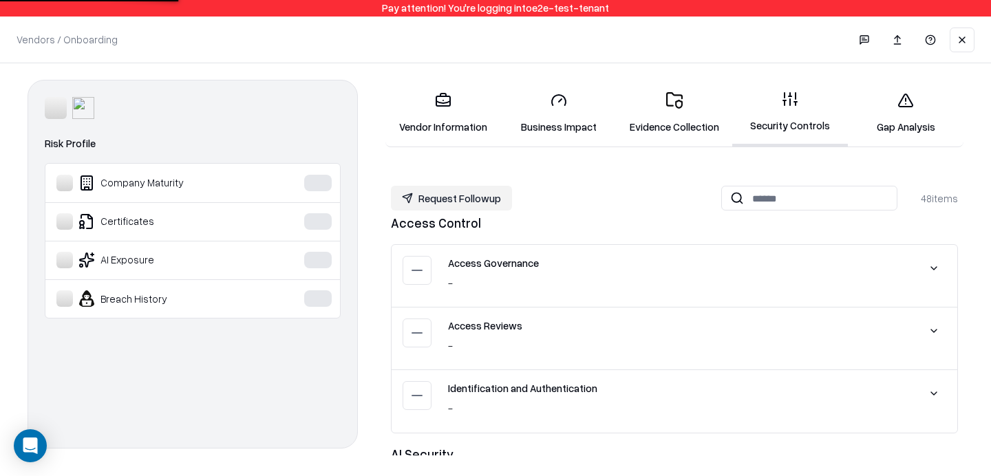
click at [894, 106] on link "Gap Analysis" at bounding box center [906, 113] width 116 height 64
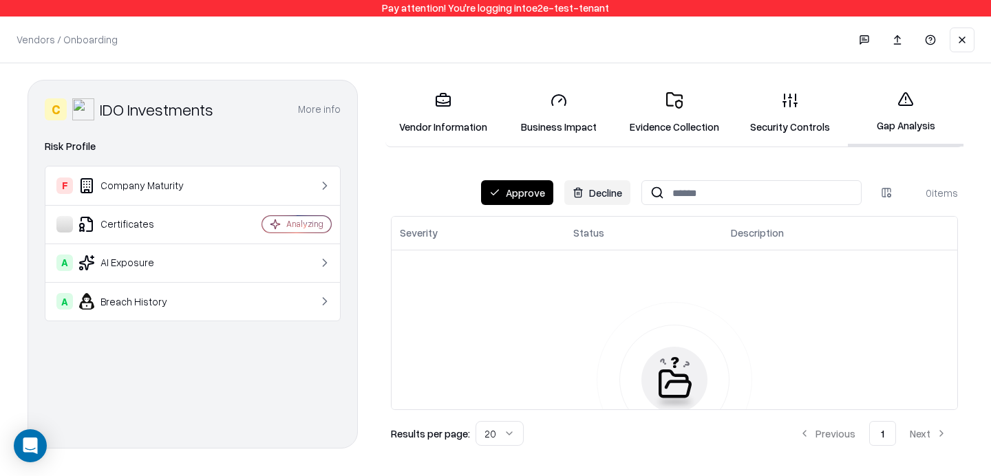
click at [792, 155] on div "Vendor Information Business Impact Evidence Collection Security Controls Gap An…" at bounding box center [675, 264] width 578 height 369
click at [781, 119] on link "Security Controls" at bounding box center [790, 113] width 116 height 64
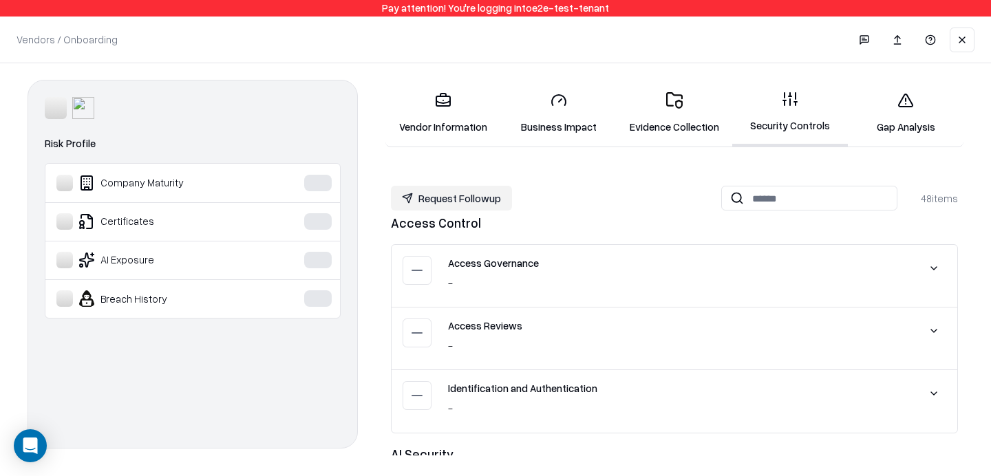
click at [699, 111] on link "Evidence Collection" at bounding box center [675, 113] width 116 height 64
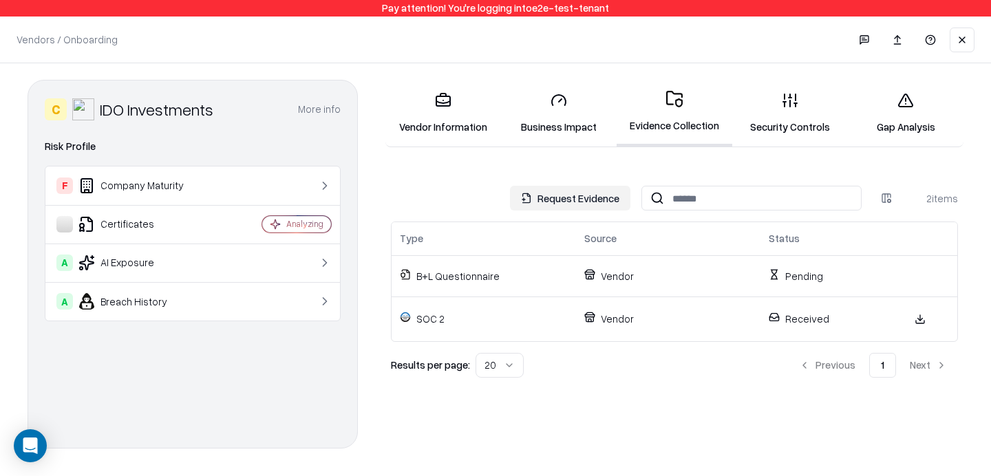
click at [571, 107] on link "Business Impact" at bounding box center [559, 113] width 116 height 64
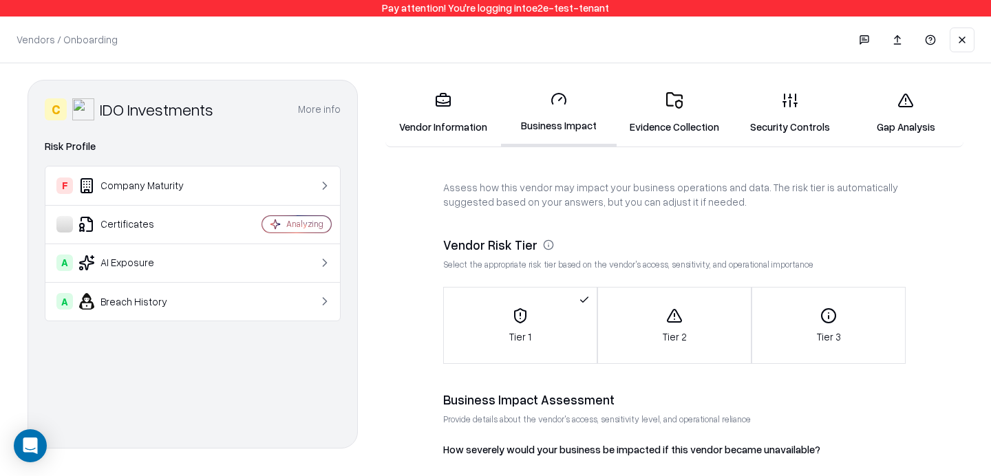
click at [885, 107] on link "Gap Analysis" at bounding box center [906, 113] width 116 height 64
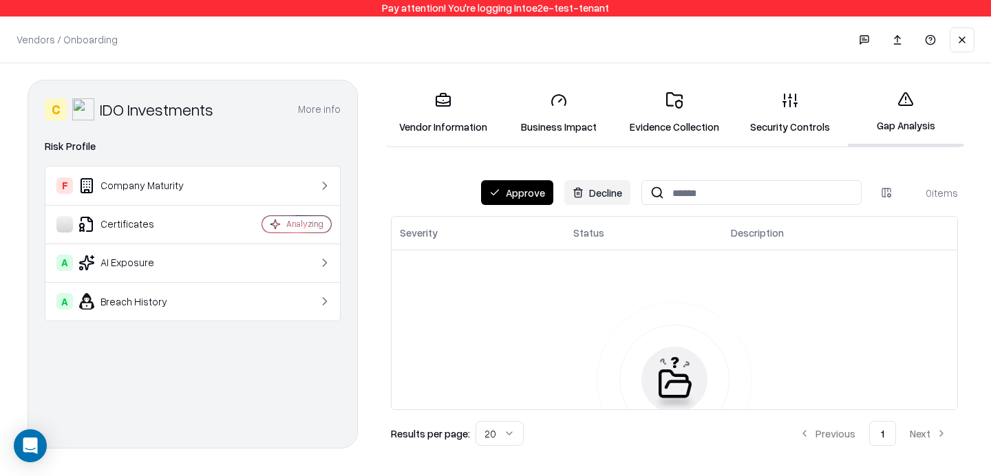
click at [833, 113] on link "Security Controls" at bounding box center [790, 113] width 116 height 64
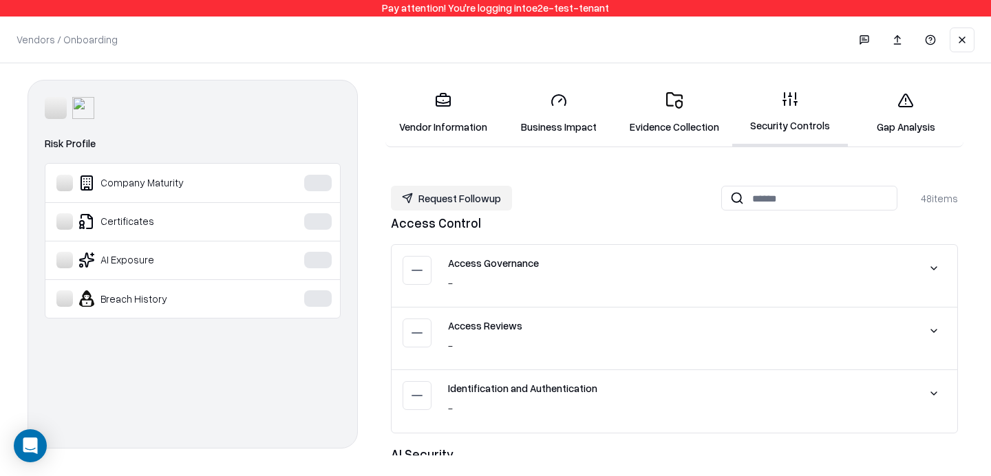
click at [617, 134] on link "Evidence Collection" at bounding box center [675, 113] width 116 height 64
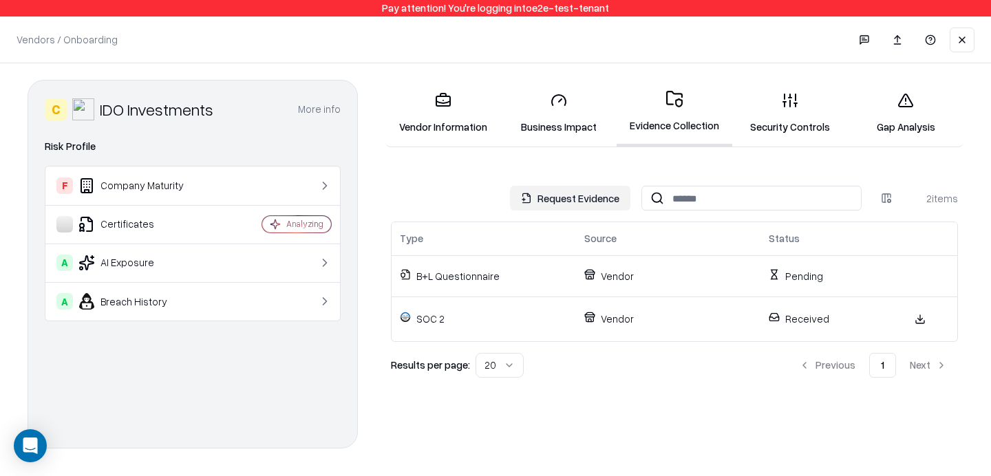
click at [560, 114] on link "Business Impact" at bounding box center [559, 113] width 116 height 64
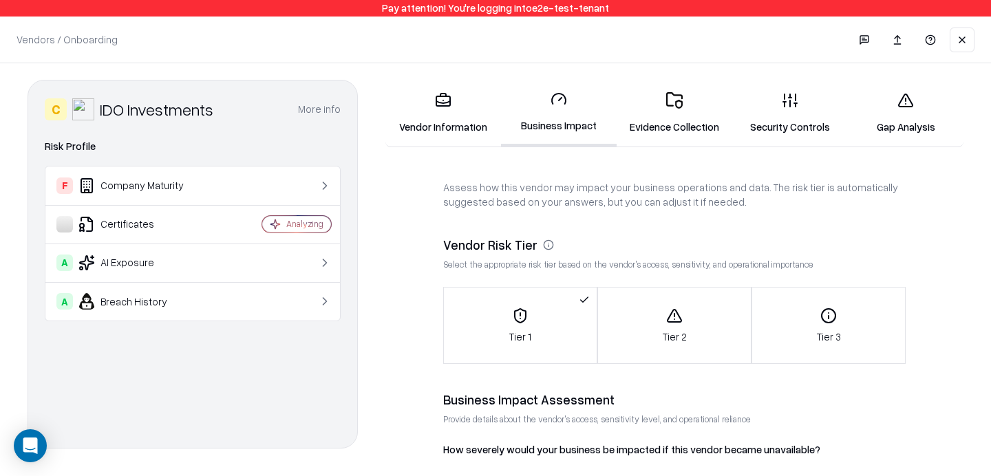
click at [784, 118] on link "Security Controls" at bounding box center [790, 113] width 116 height 64
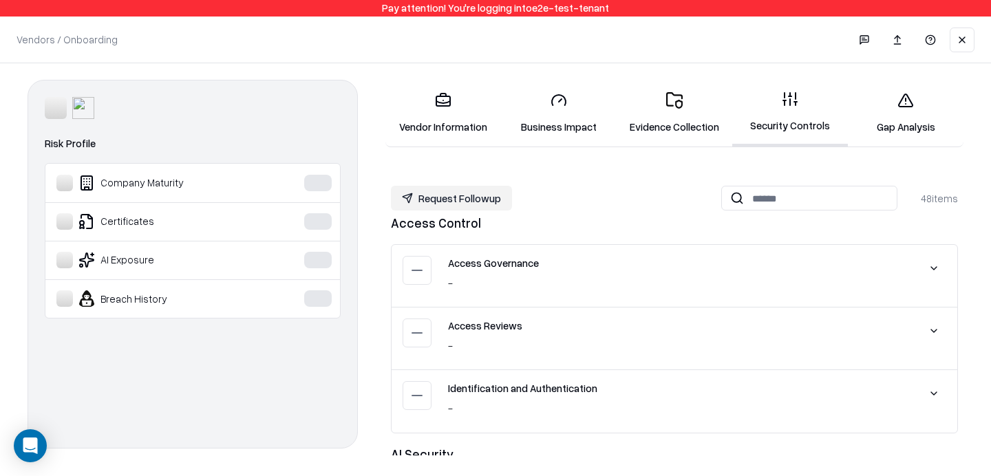
click at [566, 108] on icon at bounding box center [559, 100] width 17 height 17
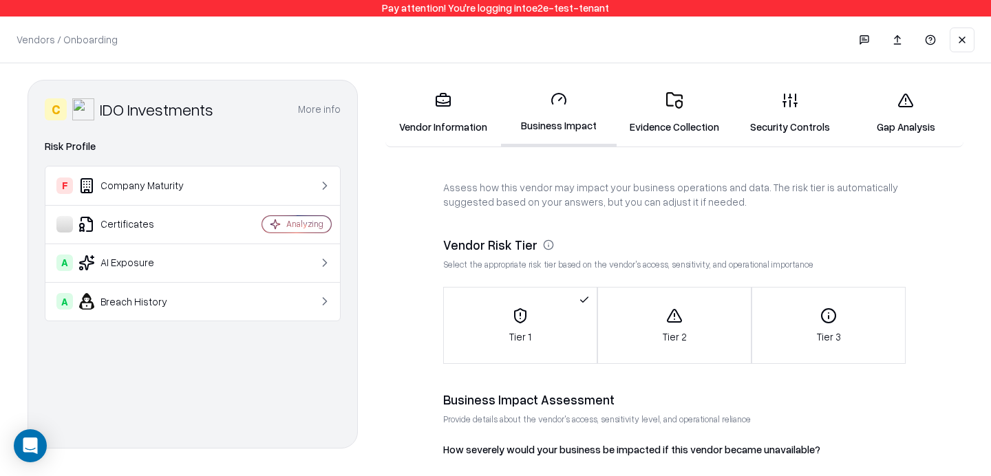
click at [457, 112] on link "Vendor Information" at bounding box center [444, 113] width 116 height 64
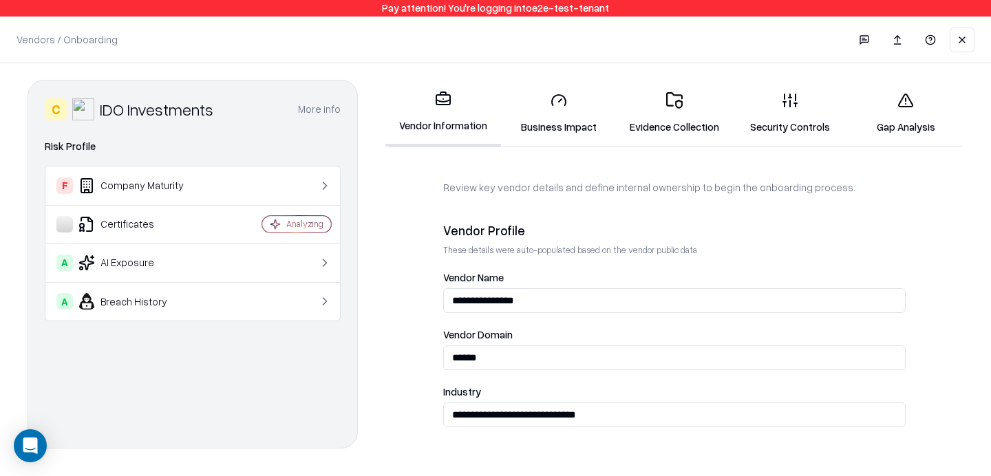
click at [531, 127] on link "Business Impact" at bounding box center [559, 113] width 116 height 64
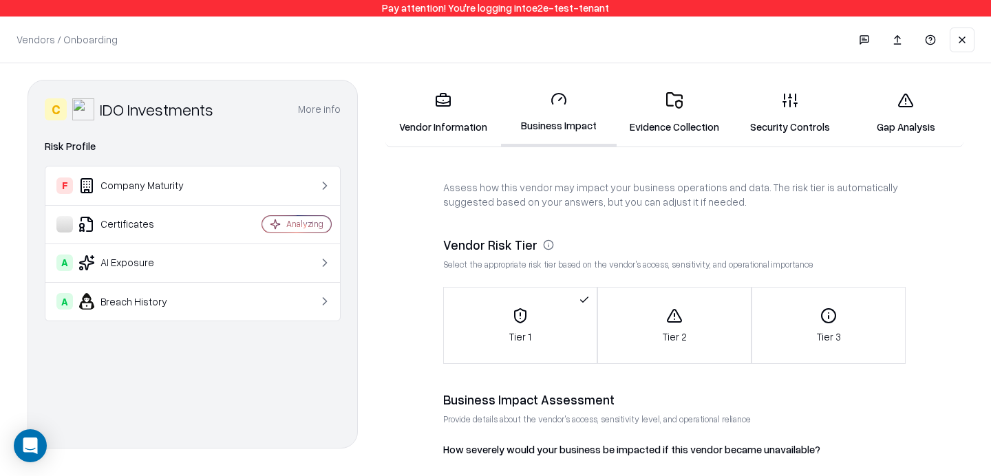
click at [663, 110] on link "Evidence Collection" at bounding box center [675, 113] width 116 height 64
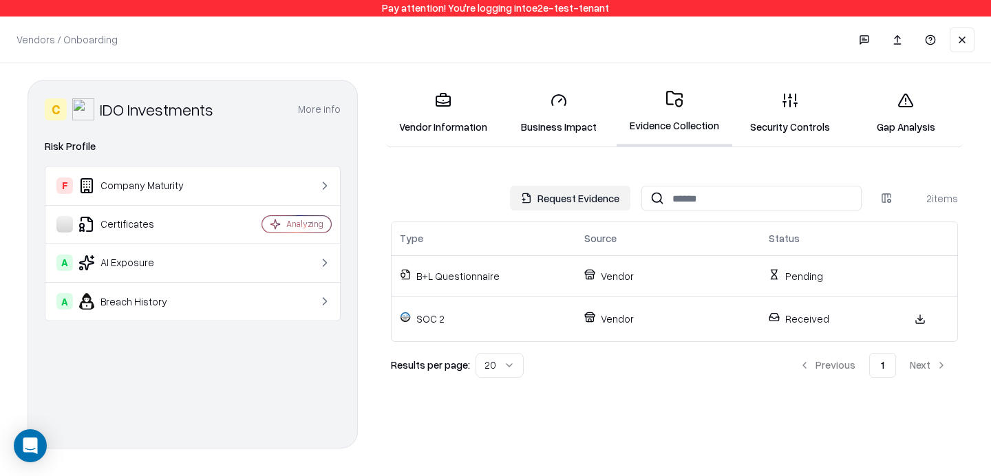
click at [909, 109] on link "Gap Analysis" at bounding box center [906, 113] width 116 height 64
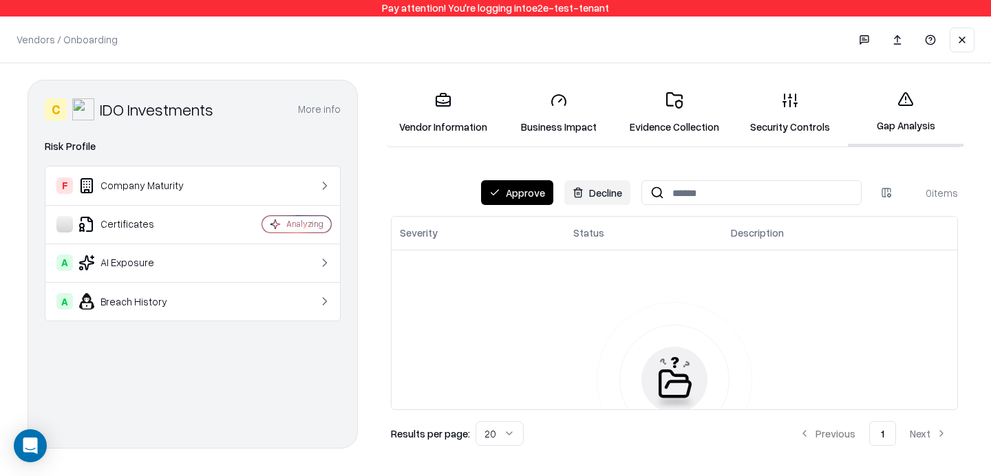
click at [797, 124] on link "Security Controls" at bounding box center [790, 113] width 116 height 64
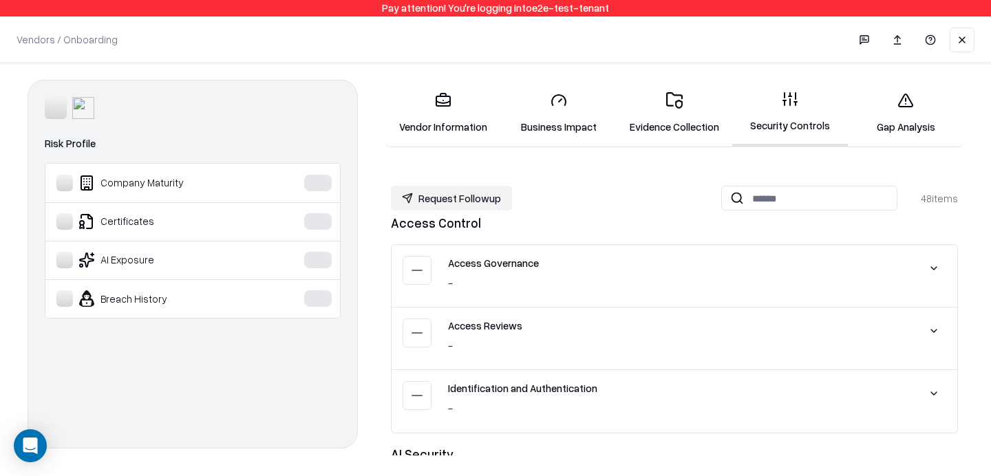
click at [677, 122] on link "Evidence Collection" at bounding box center [675, 113] width 116 height 64
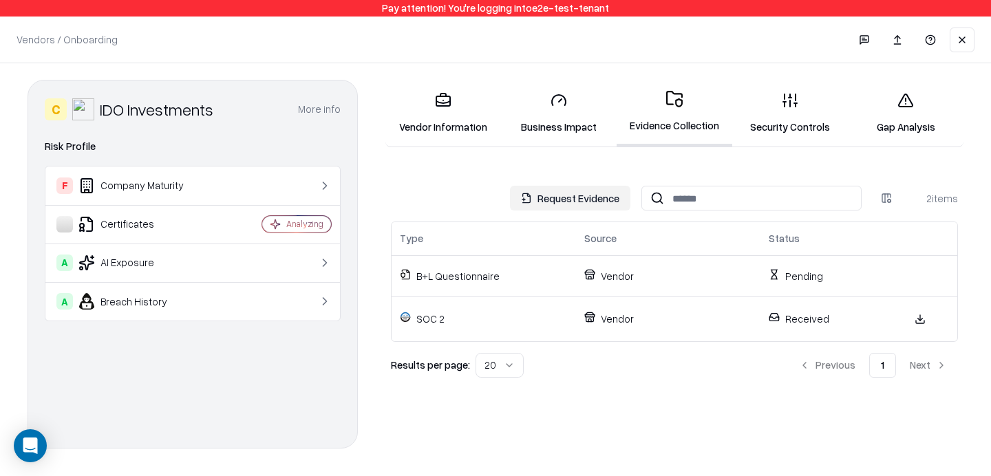
click at [589, 121] on link "Business Impact" at bounding box center [559, 113] width 116 height 64
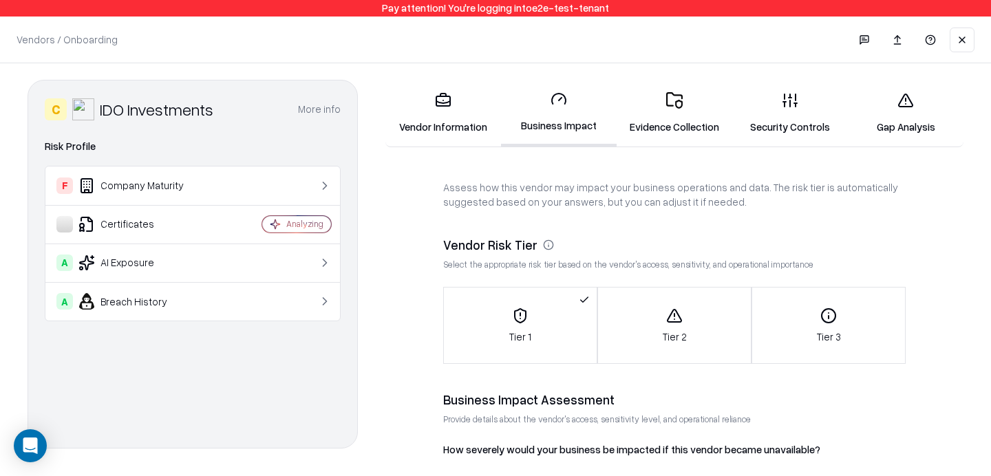
click at [701, 122] on link "Evidence Collection" at bounding box center [675, 113] width 116 height 64
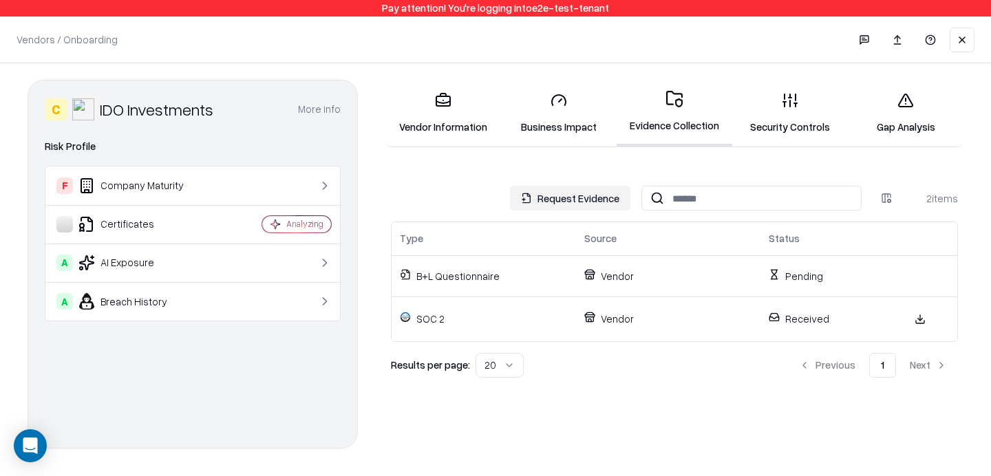
click at [795, 110] on link "Security Controls" at bounding box center [790, 113] width 116 height 64
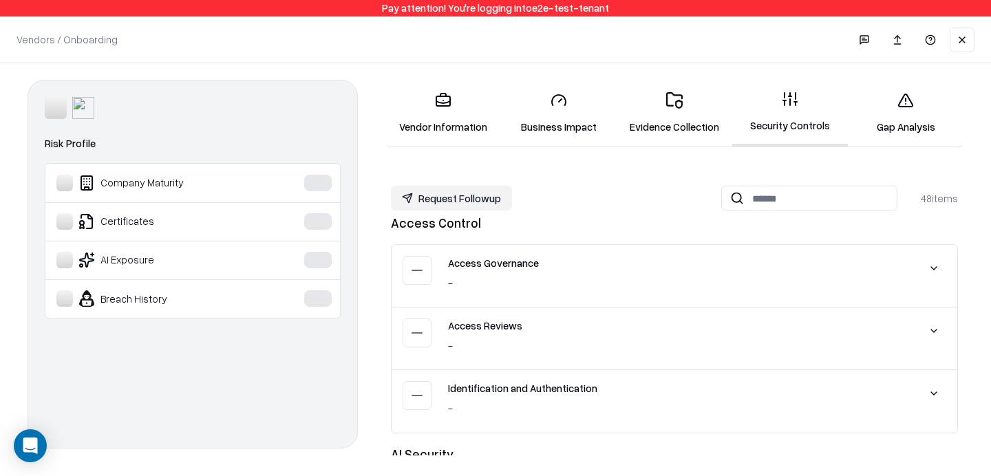
click at [811, 367] on div "Access Reviews - No quote available" at bounding box center [675, 339] width 566 height 63
click at [666, 109] on link "Evidence Collection" at bounding box center [675, 113] width 116 height 64
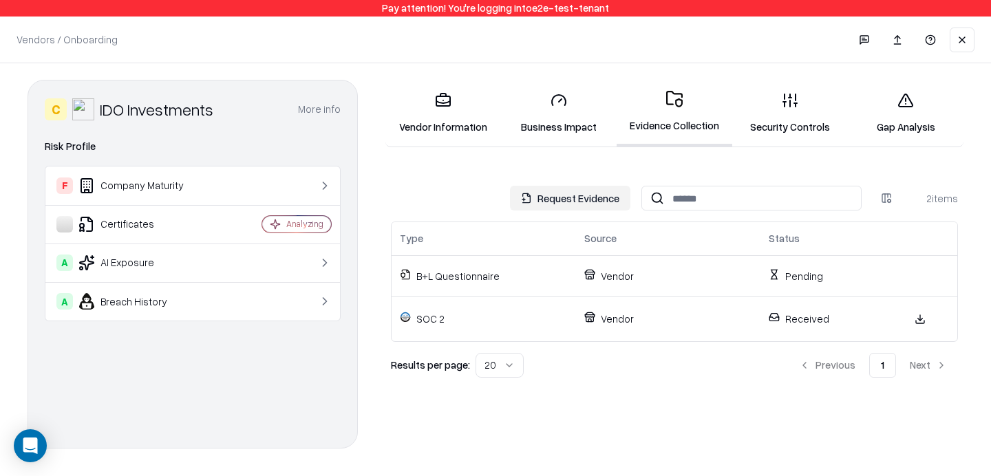
click at [794, 125] on link "Security Controls" at bounding box center [790, 113] width 116 height 64
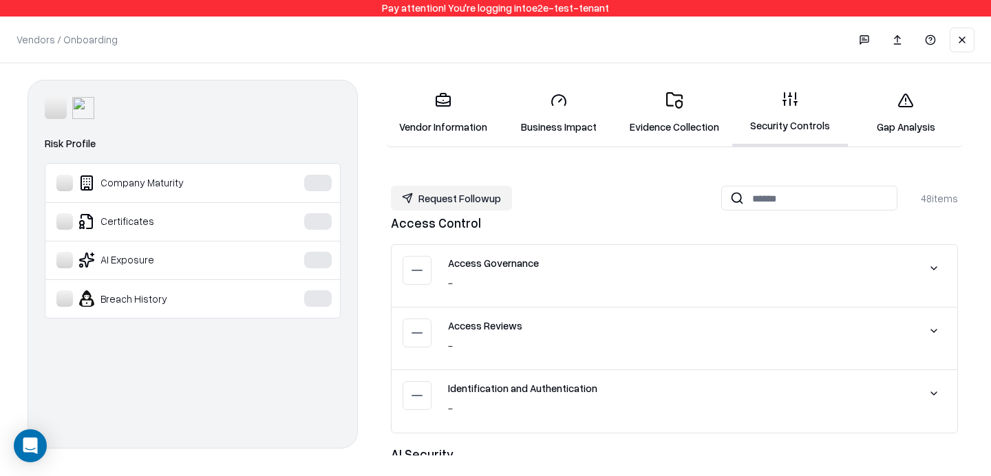
click at [663, 116] on link "Evidence Collection" at bounding box center [675, 113] width 116 height 64
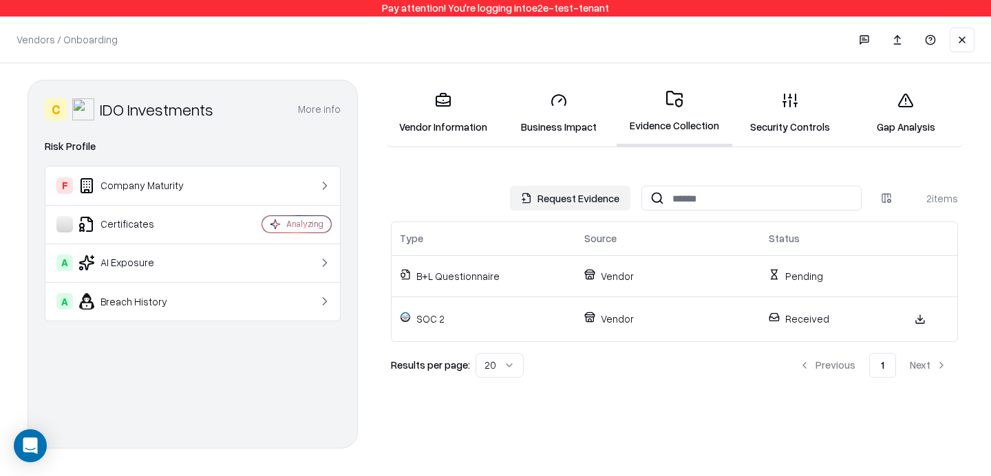
click at [775, 123] on link "Security Controls" at bounding box center [790, 113] width 116 height 64
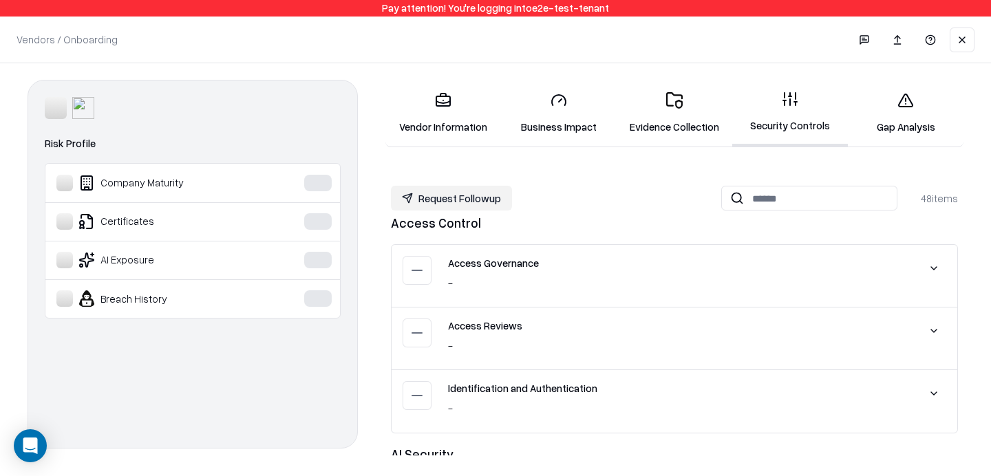
click at [105, 187] on div "Company Maturity" at bounding box center [159, 183] width 206 height 17
click at [969, 42] on button at bounding box center [962, 40] width 25 height 25
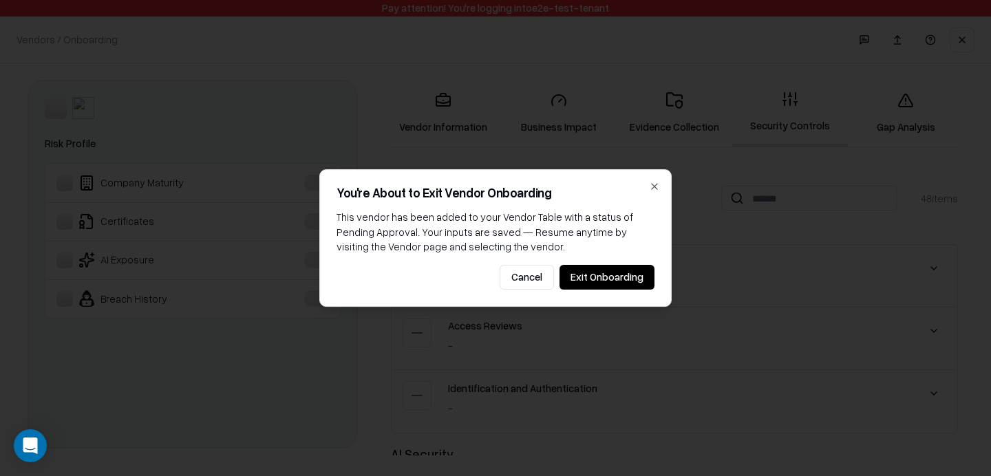
click at [617, 270] on button "Exit Onboarding" at bounding box center [607, 277] width 95 height 25
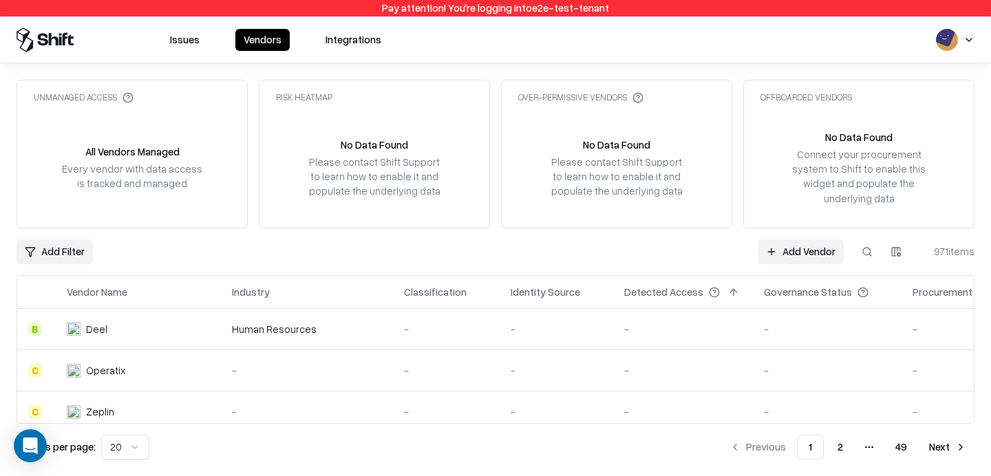
click at [874, 292] on button at bounding box center [882, 292] width 17 height 17
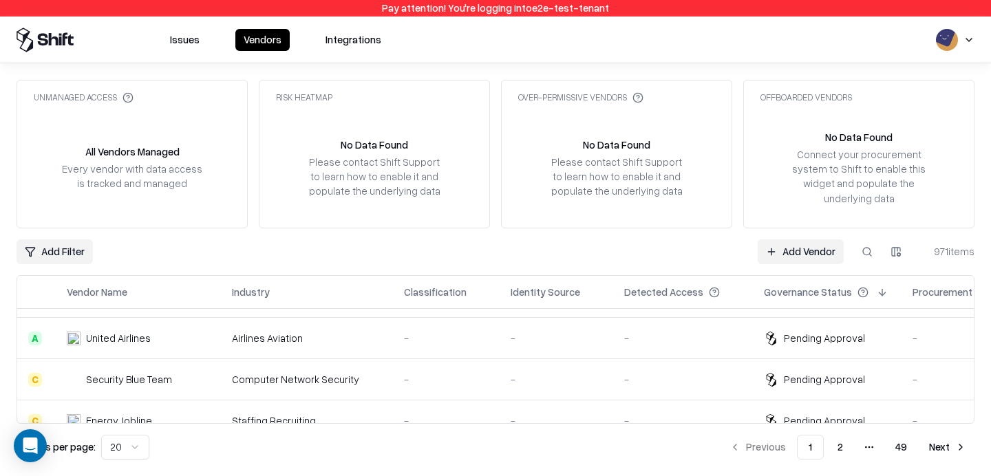
scroll to position [443, 0]
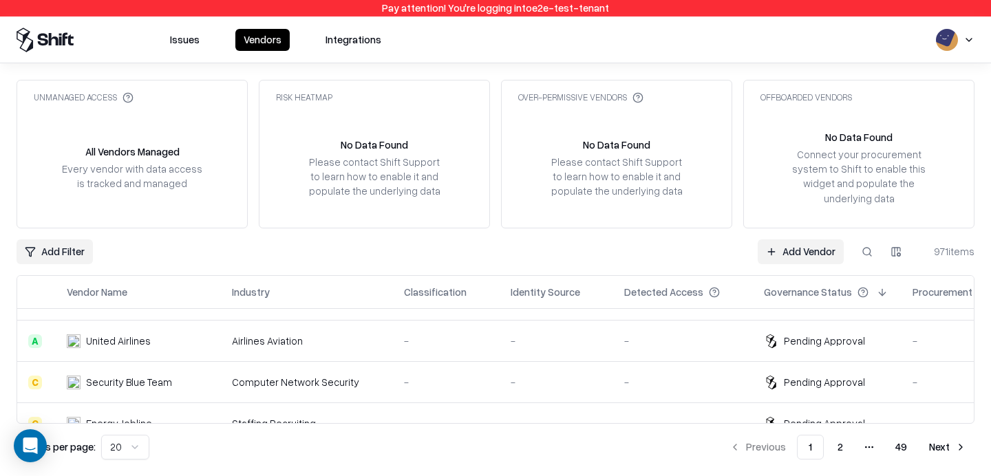
click at [784, 339] on div "Pending Approval" at bounding box center [824, 341] width 81 height 14
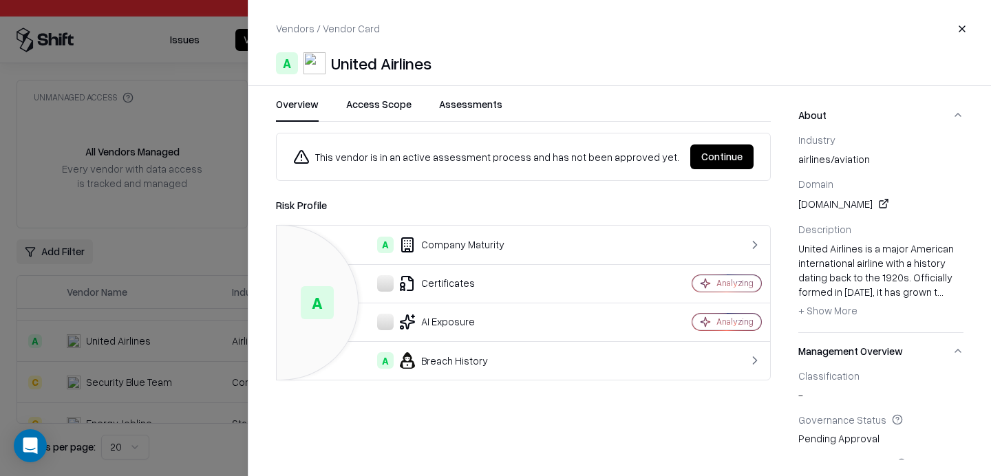
click at [732, 160] on button "Continue" at bounding box center [721, 157] width 63 height 25
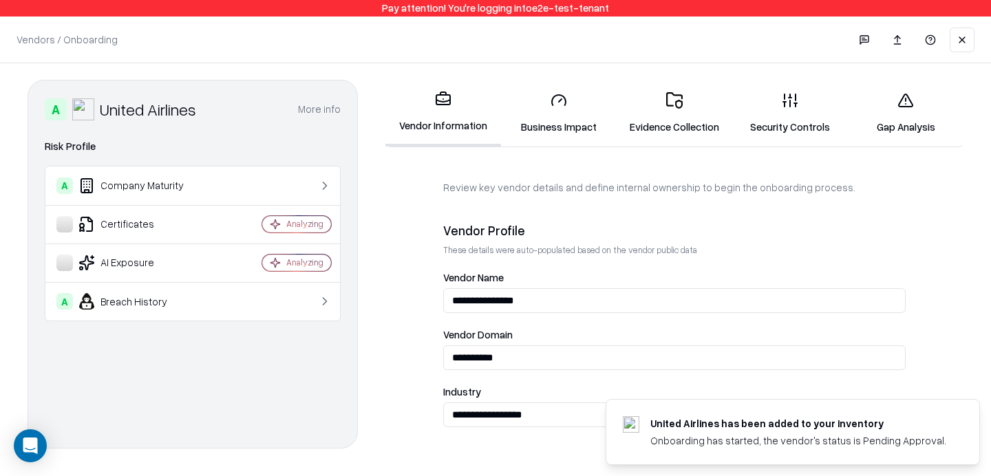
click at [794, 102] on icon at bounding box center [790, 100] width 17 height 17
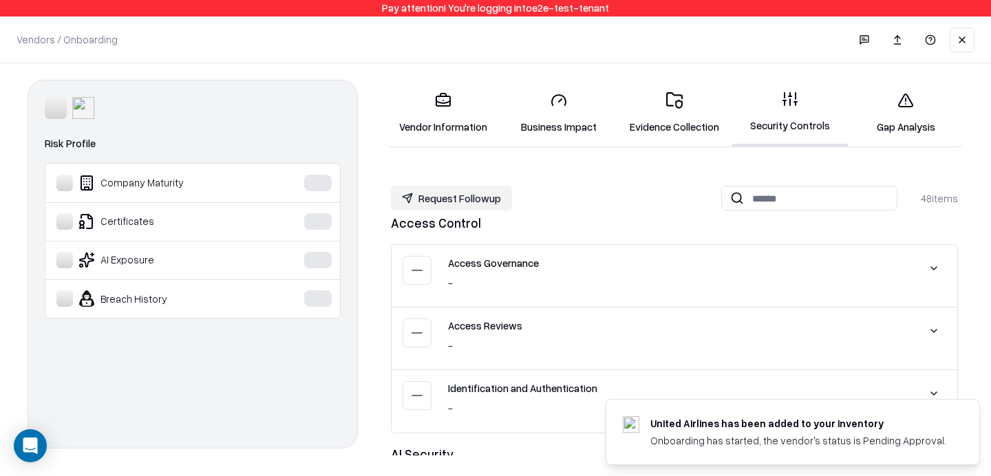
click at [964, 44] on button at bounding box center [962, 40] width 25 height 25
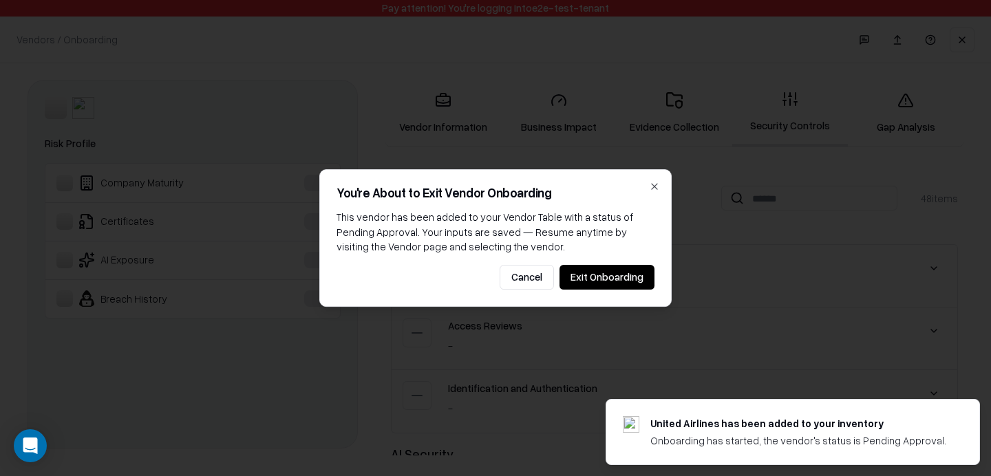
click at [631, 278] on button "Exit Onboarding" at bounding box center [607, 277] width 95 height 25
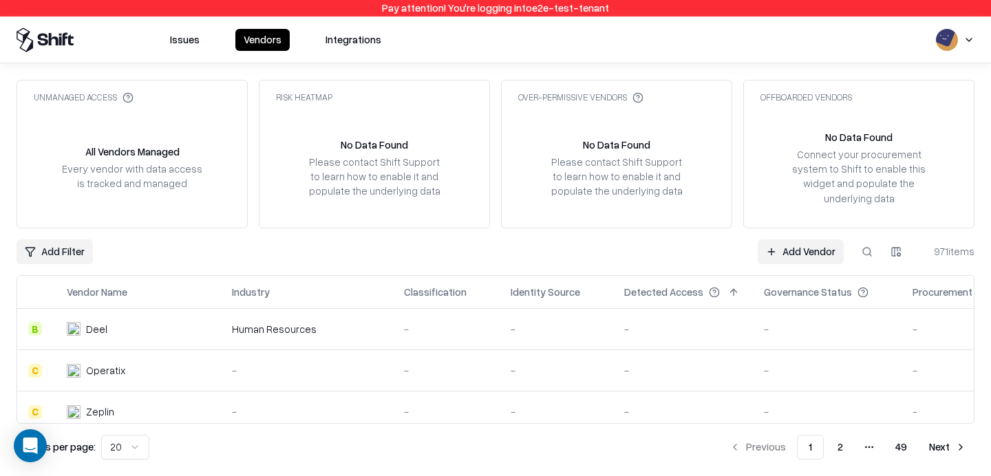
click at [874, 250] on button at bounding box center [867, 252] width 25 height 25
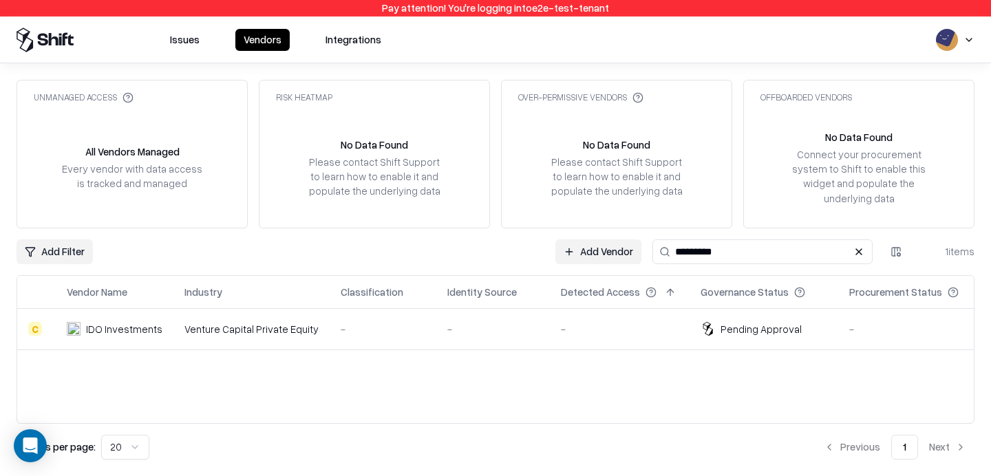
type input "*********"
click at [354, 327] on div "-" at bounding box center [383, 329] width 85 height 14
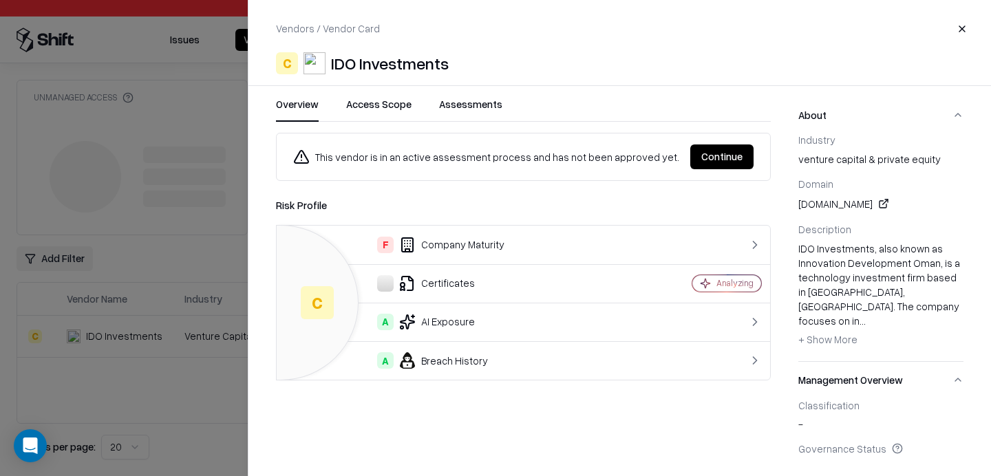
click at [713, 152] on button "Continue" at bounding box center [721, 157] width 63 height 25
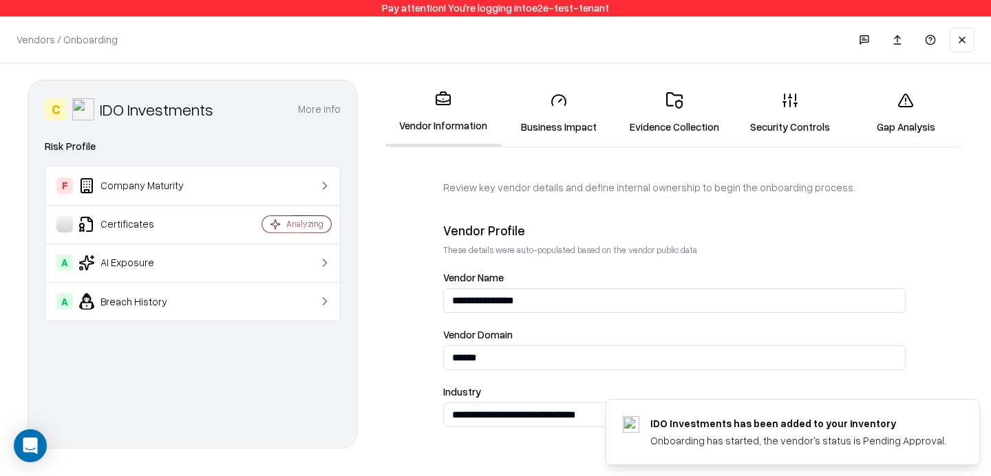
click at [689, 112] on link "Evidence Collection" at bounding box center [675, 113] width 116 height 64
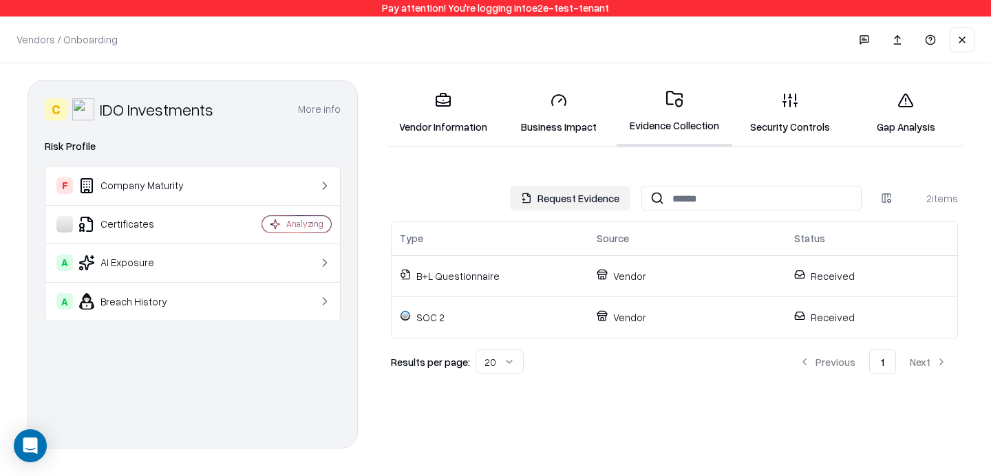
click at [784, 122] on link "Security Controls" at bounding box center [790, 113] width 116 height 64
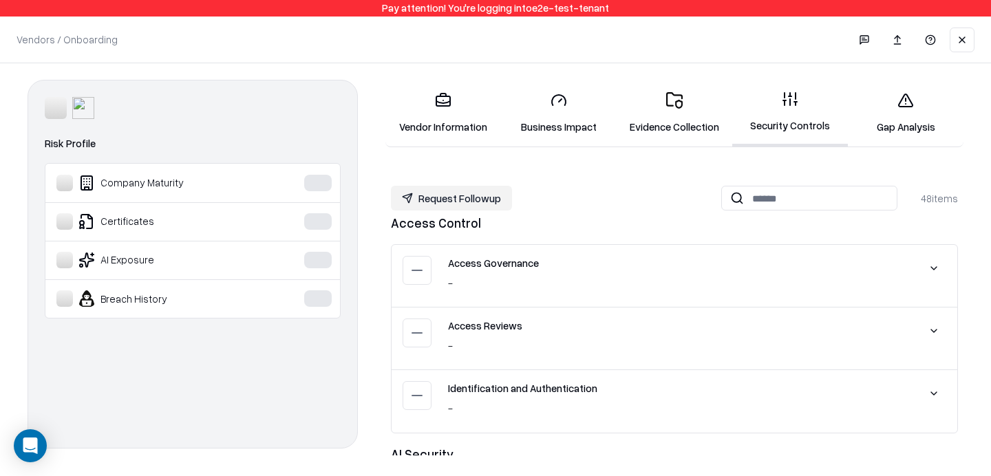
click at [702, 134] on link "Evidence Collection" at bounding box center [675, 113] width 116 height 64
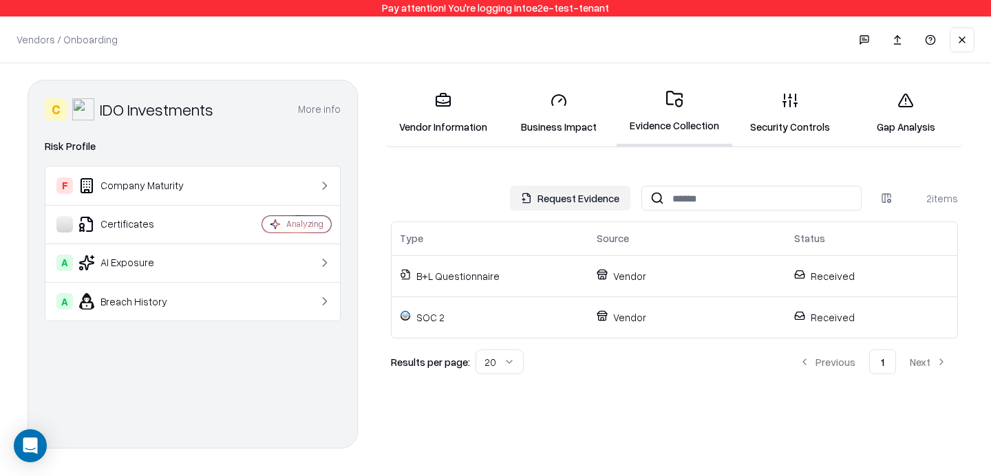
click at [782, 123] on link "Security Controls" at bounding box center [790, 113] width 116 height 64
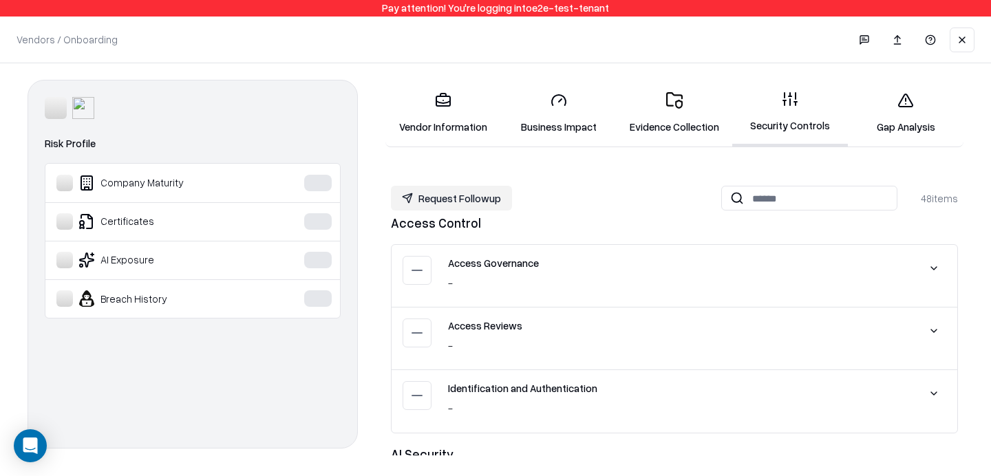
click at [693, 105] on link "Evidence Collection" at bounding box center [675, 113] width 116 height 64
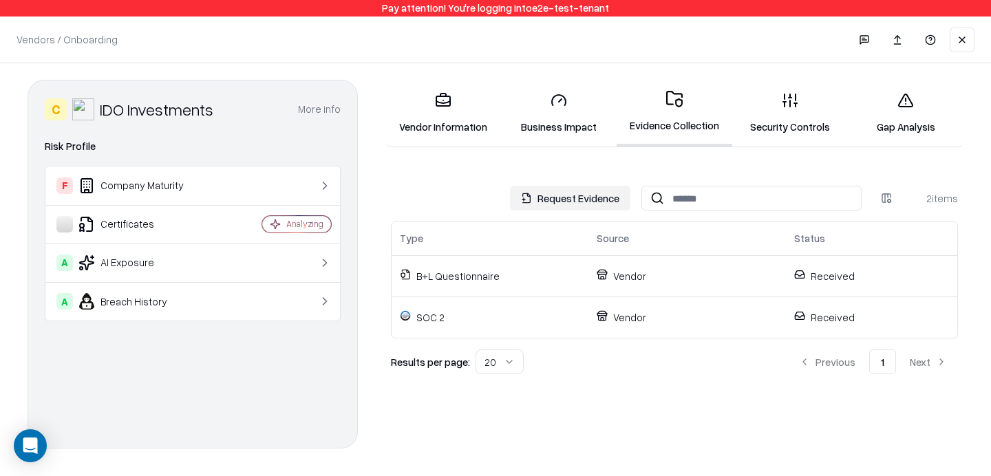
click at [960, 41] on button at bounding box center [962, 40] width 25 height 25
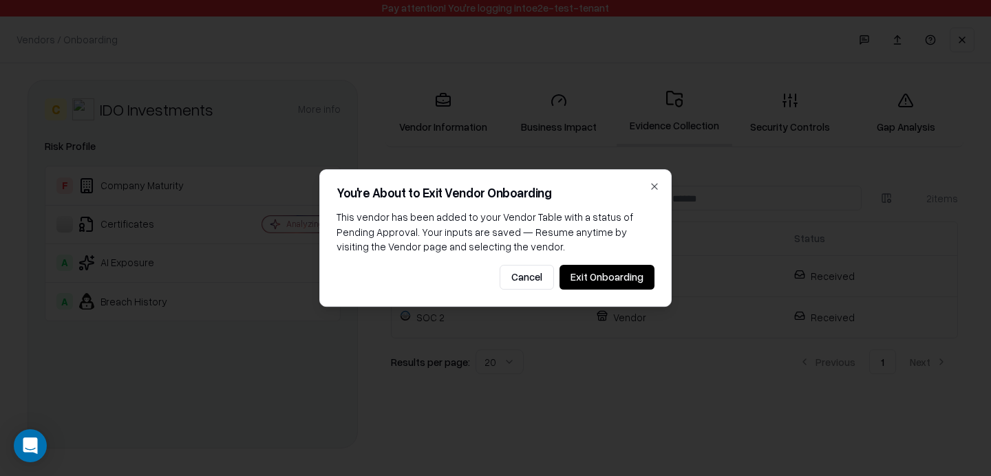
click at [624, 275] on button "Exit Onboarding" at bounding box center [607, 277] width 95 height 25
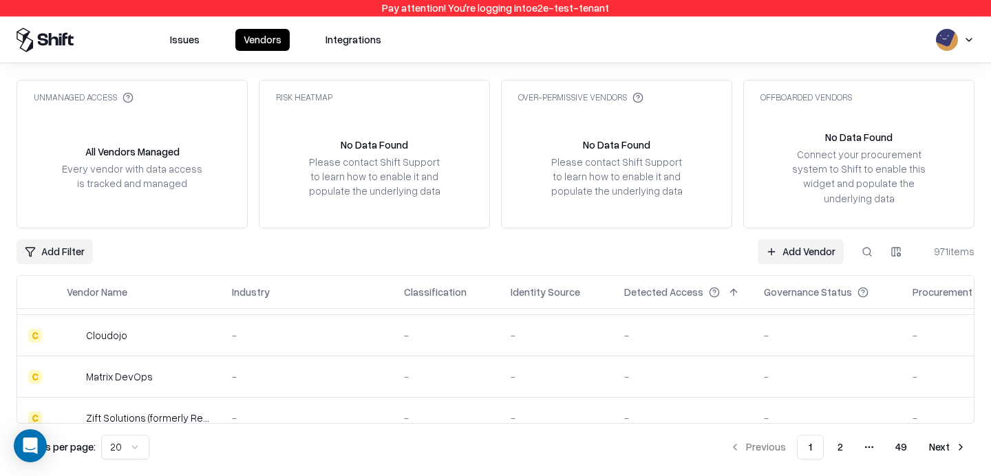
scroll to position [712, 0]
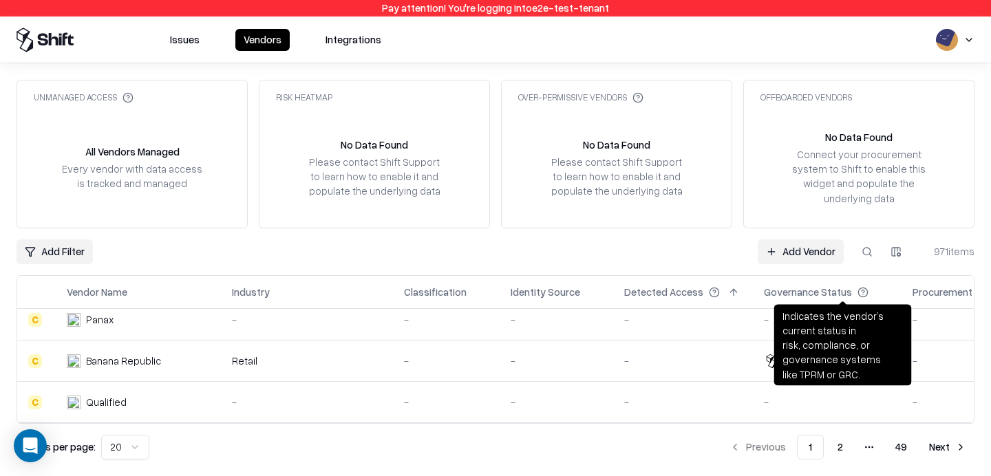
click at [874, 295] on button at bounding box center [882, 292] width 17 height 17
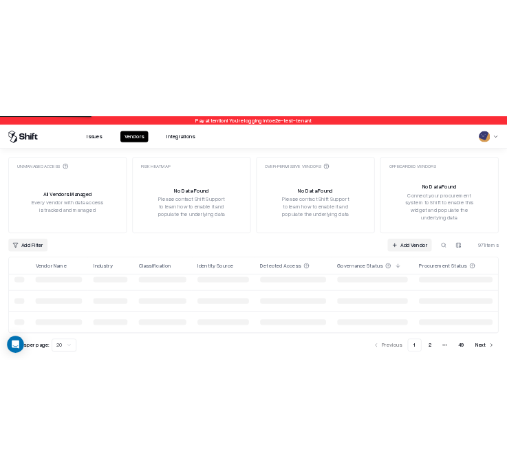
scroll to position [712, 0]
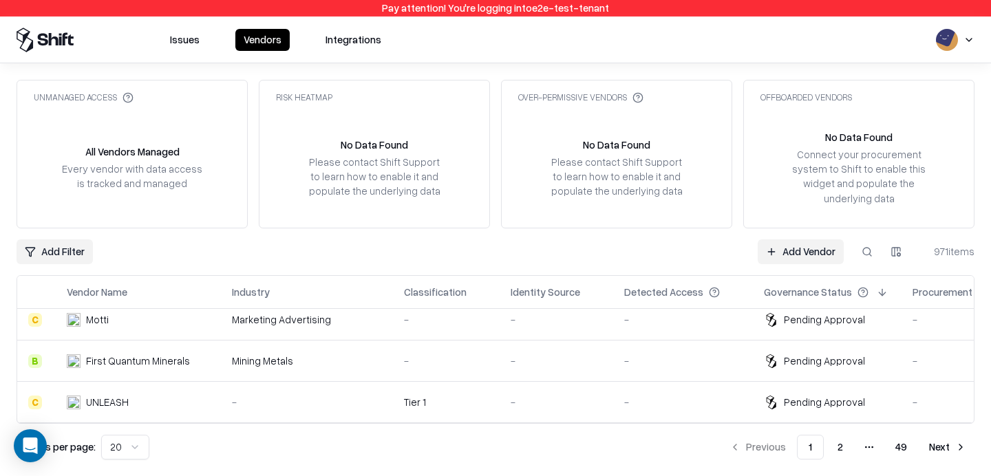
click at [682, 352] on td "-" at bounding box center [683, 361] width 140 height 41
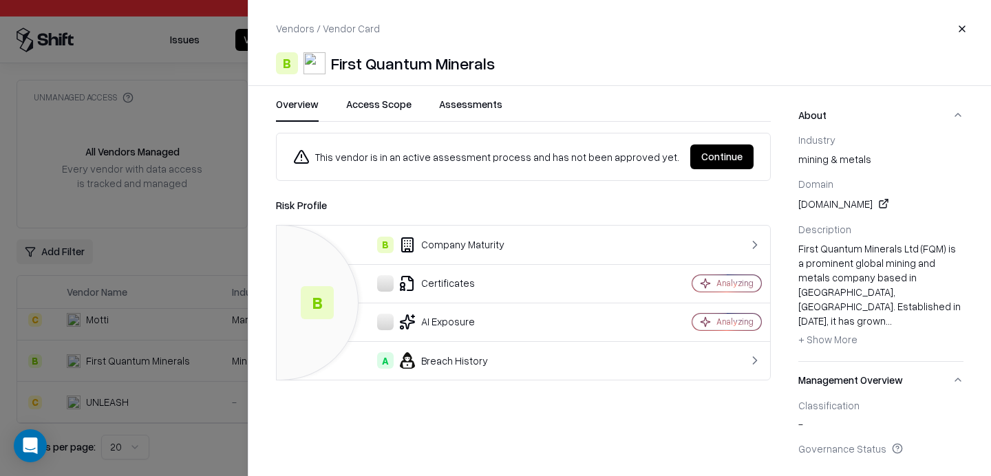
click at [717, 162] on button "Continue" at bounding box center [721, 157] width 63 height 25
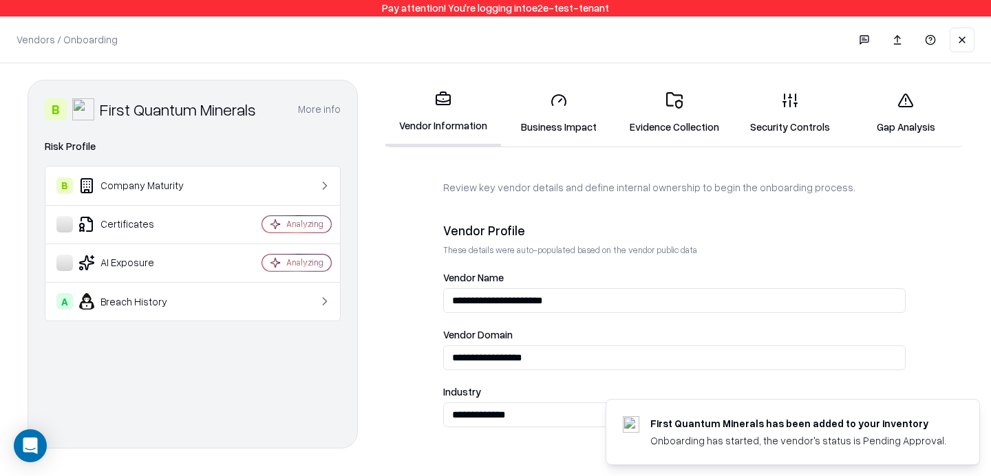
click at [905, 92] on icon at bounding box center [906, 100] width 17 height 17
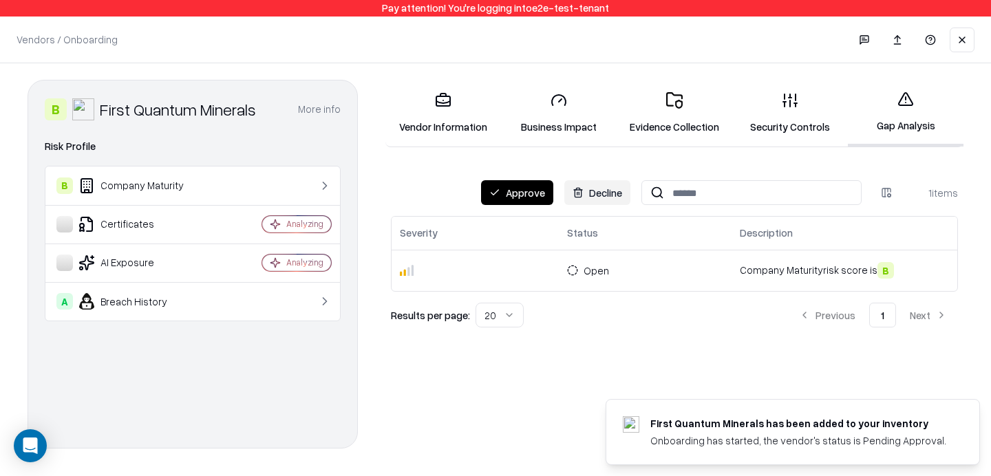
click at [829, 108] on link "Security Controls" at bounding box center [790, 113] width 116 height 64
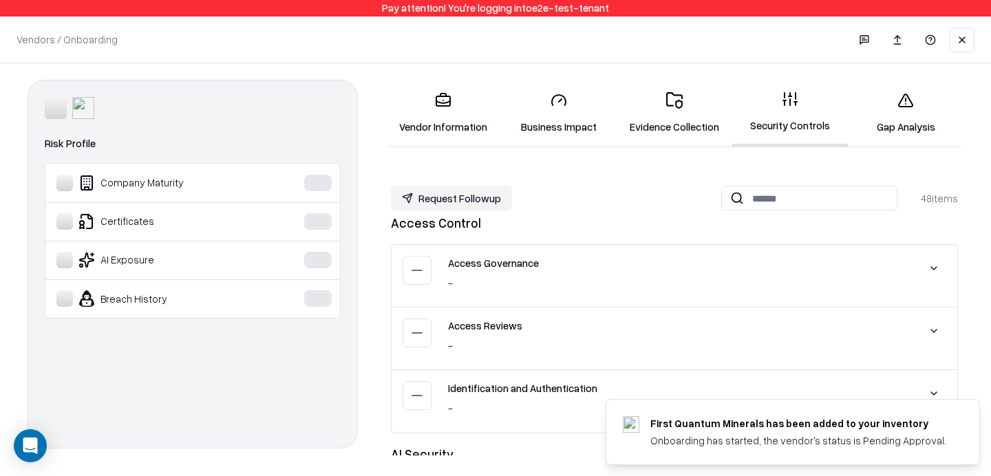
click at [953, 36] on button at bounding box center [962, 40] width 25 height 25
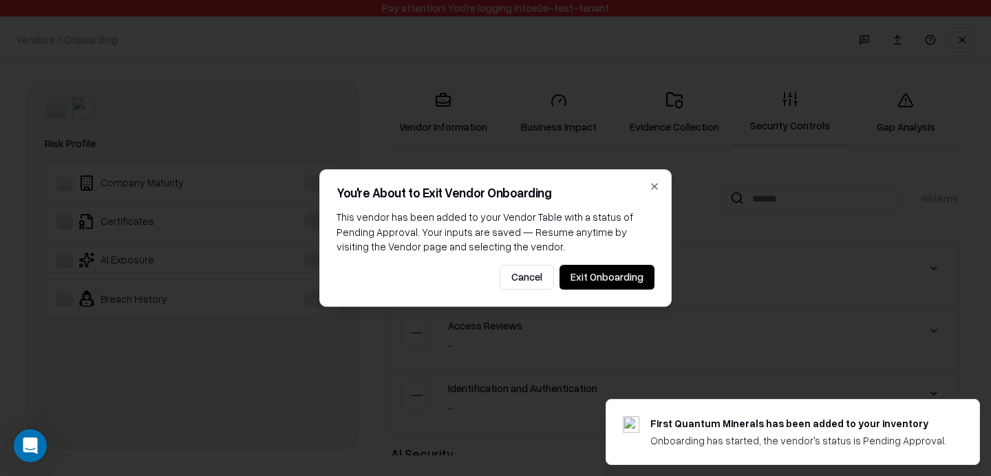
click at [616, 281] on button "Exit Onboarding" at bounding box center [607, 277] width 95 height 25
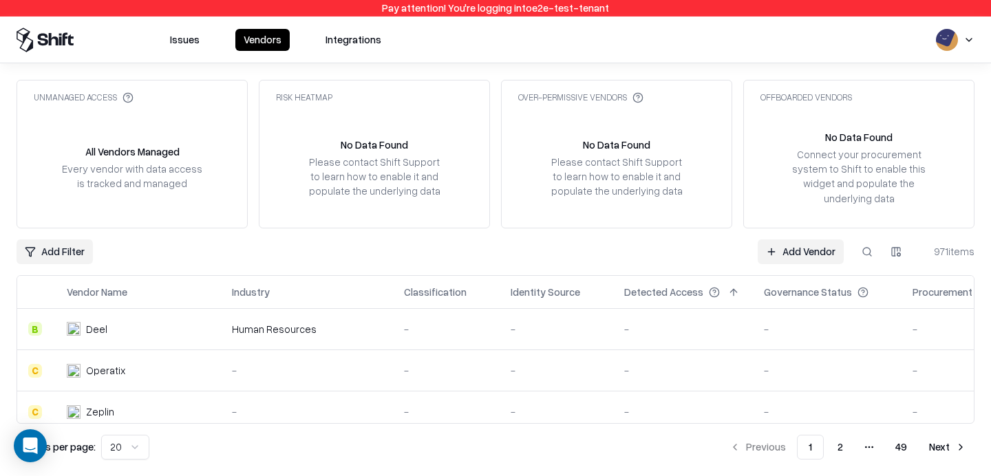
click at [870, 245] on button at bounding box center [867, 252] width 25 height 25
type input "*********"
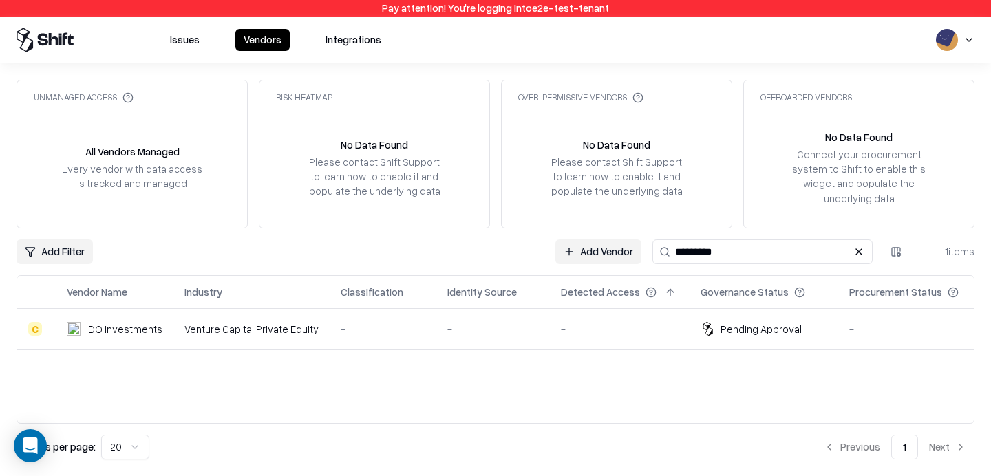
click at [742, 346] on td "Pending Approval" at bounding box center [764, 329] width 149 height 41
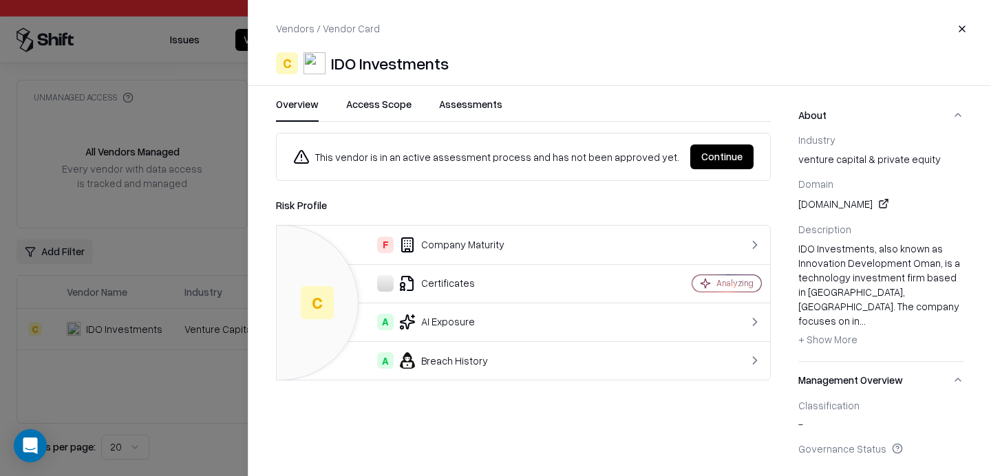
click at [740, 161] on button "Continue" at bounding box center [721, 157] width 63 height 25
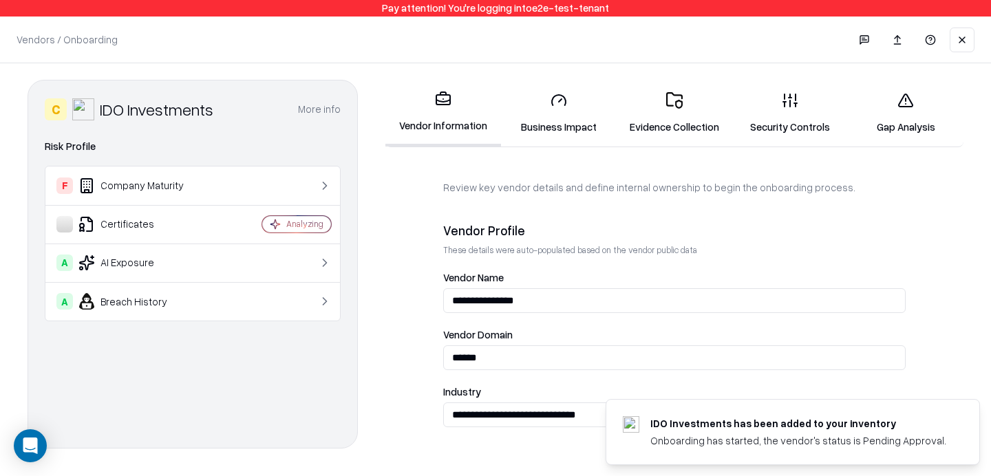
click at [695, 119] on link "Evidence Collection" at bounding box center [675, 113] width 116 height 64
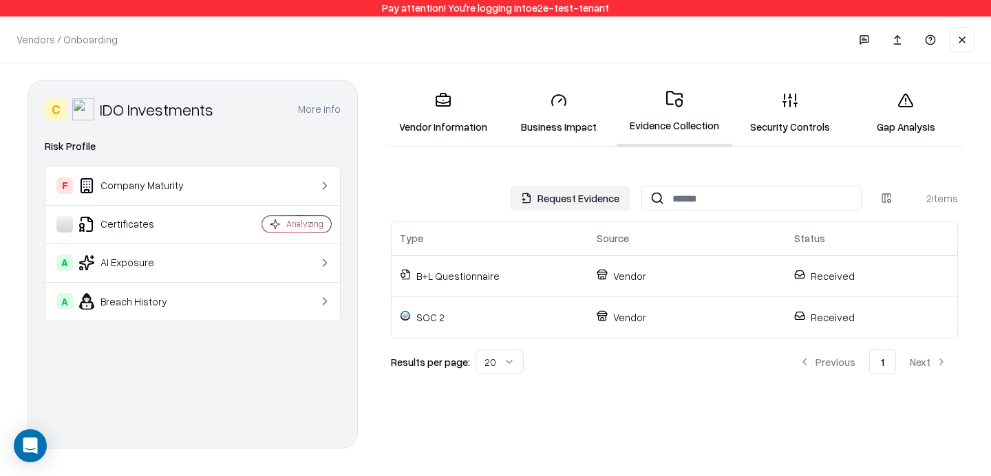
click at [804, 107] on link "Security Controls" at bounding box center [790, 113] width 116 height 64
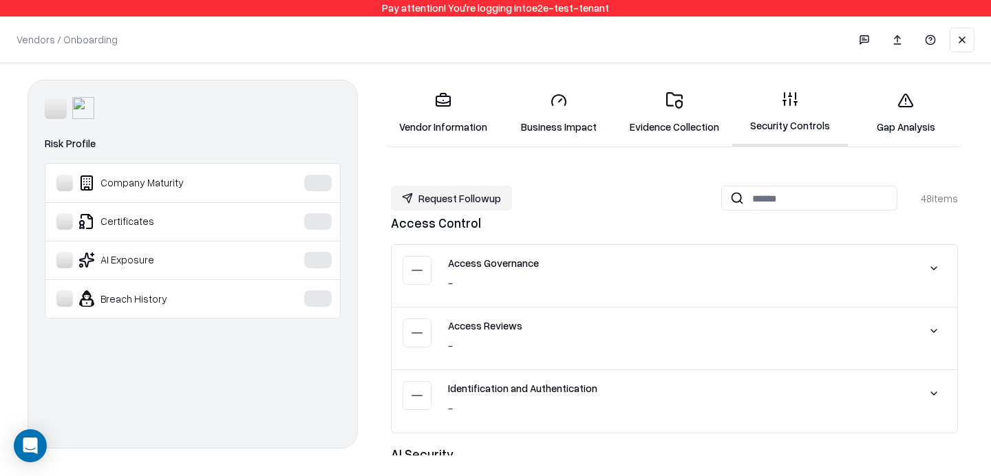
click at [673, 120] on link "Evidence Collection" at bounding box center [675, 113] width 116 height 64
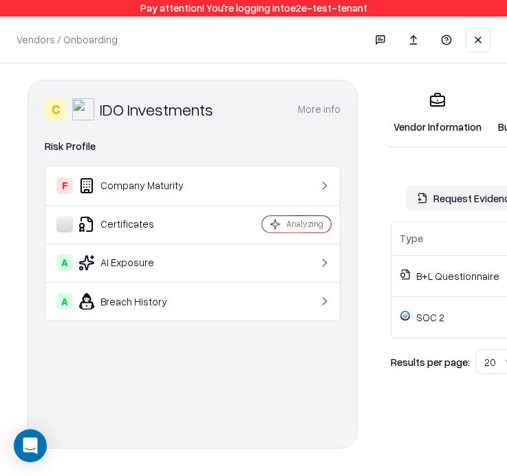
click at [459, 111] on link "Vendor Information" at bounding box center [438, 113] width 105 height 64
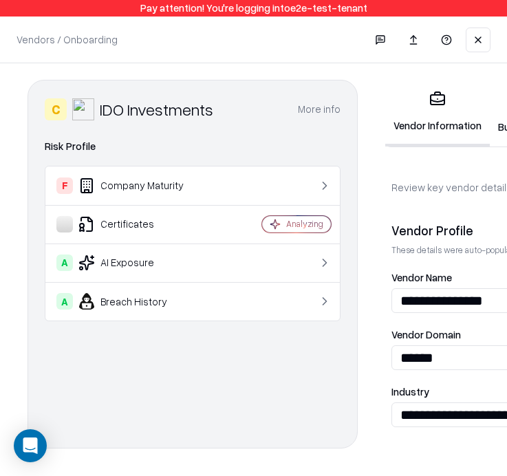
click at [437, 106] on icon at bounding box center [438, 99] width 17 height 17
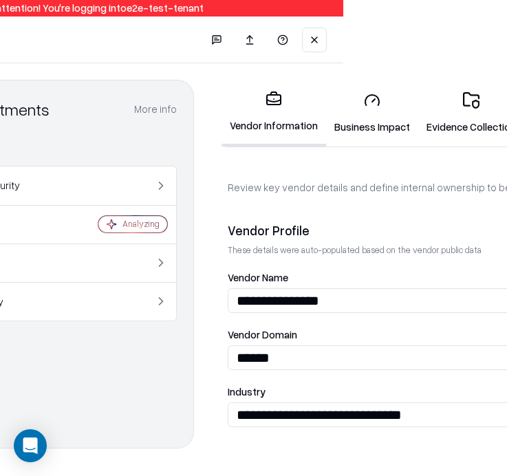
scroll to position [0, 340]
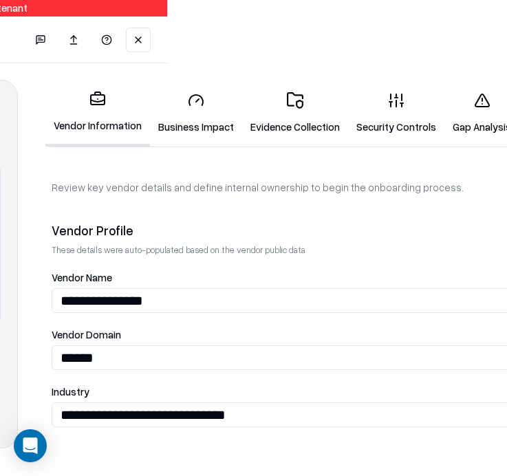
click at [383, 118] on link "Security Controls" at bounding box center [396, 113] width 96 height 64
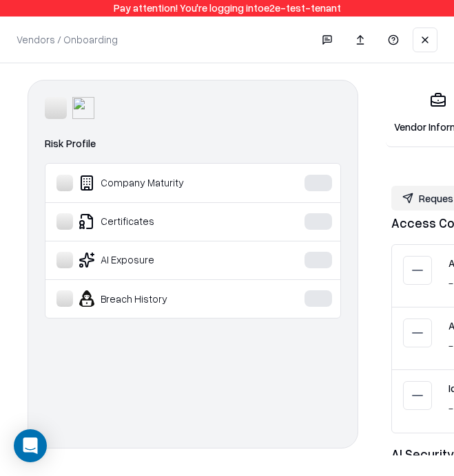
click at [423, 118] on link "Vendor Information" at bounding box center [438, 113] width 105 height 64
